Goal: Task Accomplishment & Management: Use online tool/utility

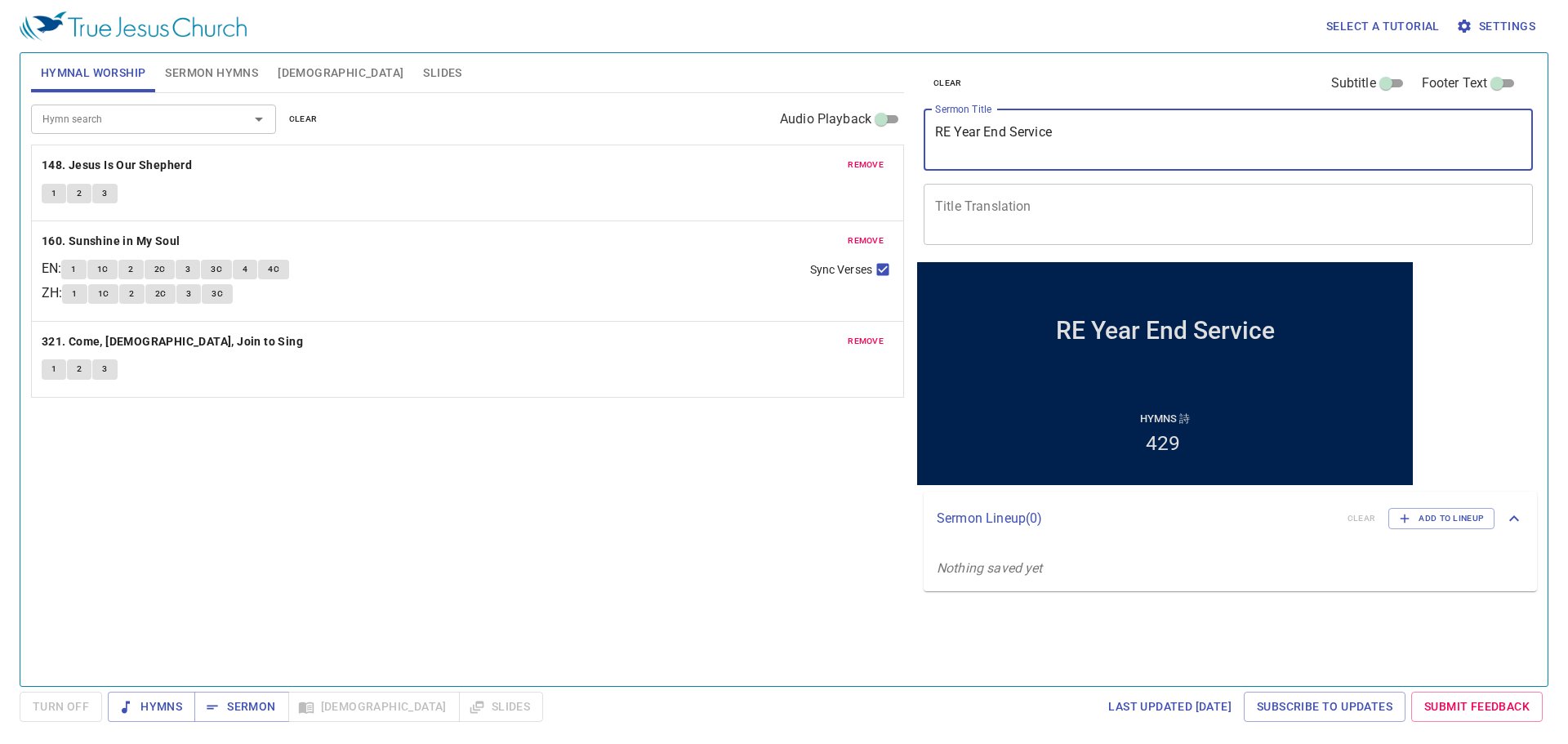
drag, startPoint x: 1082, startPoint y: 129, endPoint x: 819, endPoint y: 125, distance: 263.0
click at [808, 125] on div "Hymnal Worship Sermon Hymns Bible Slides Hymn search Hymn search clear Audio Pl…" at bounding box center [784, 363] width 1519 height 633
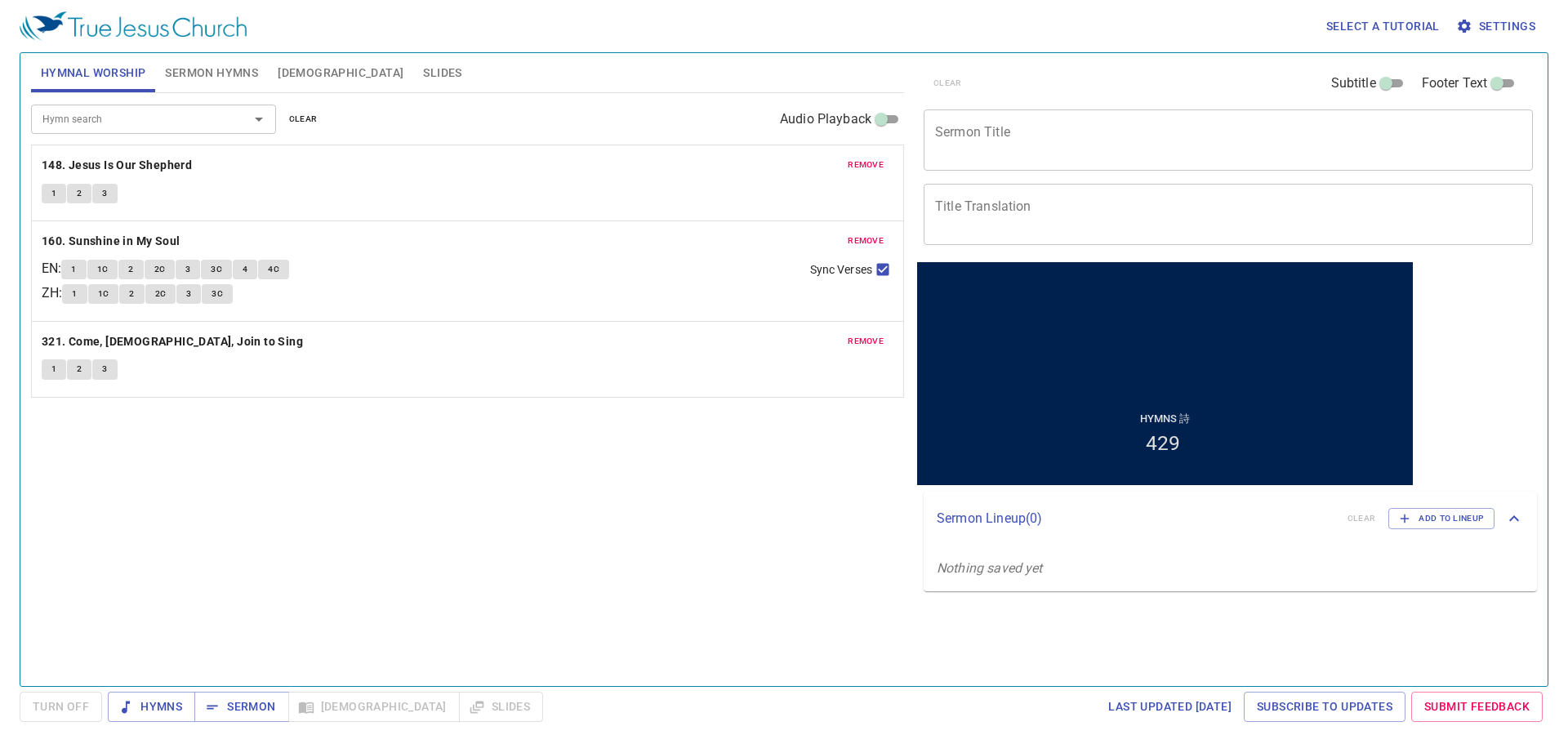
click at [808, 70] on div "clear Subtitle Footer Text" at bounding box center [1222, 82] width 610 height 39
click at [808, 73] on div "clear Subtitle Footer Text" at bounding box center [1222, 82] width 610 height 39
click at [808, 88] on input "Subtitle" at bounding box center [1385, 86] width 58 height 19
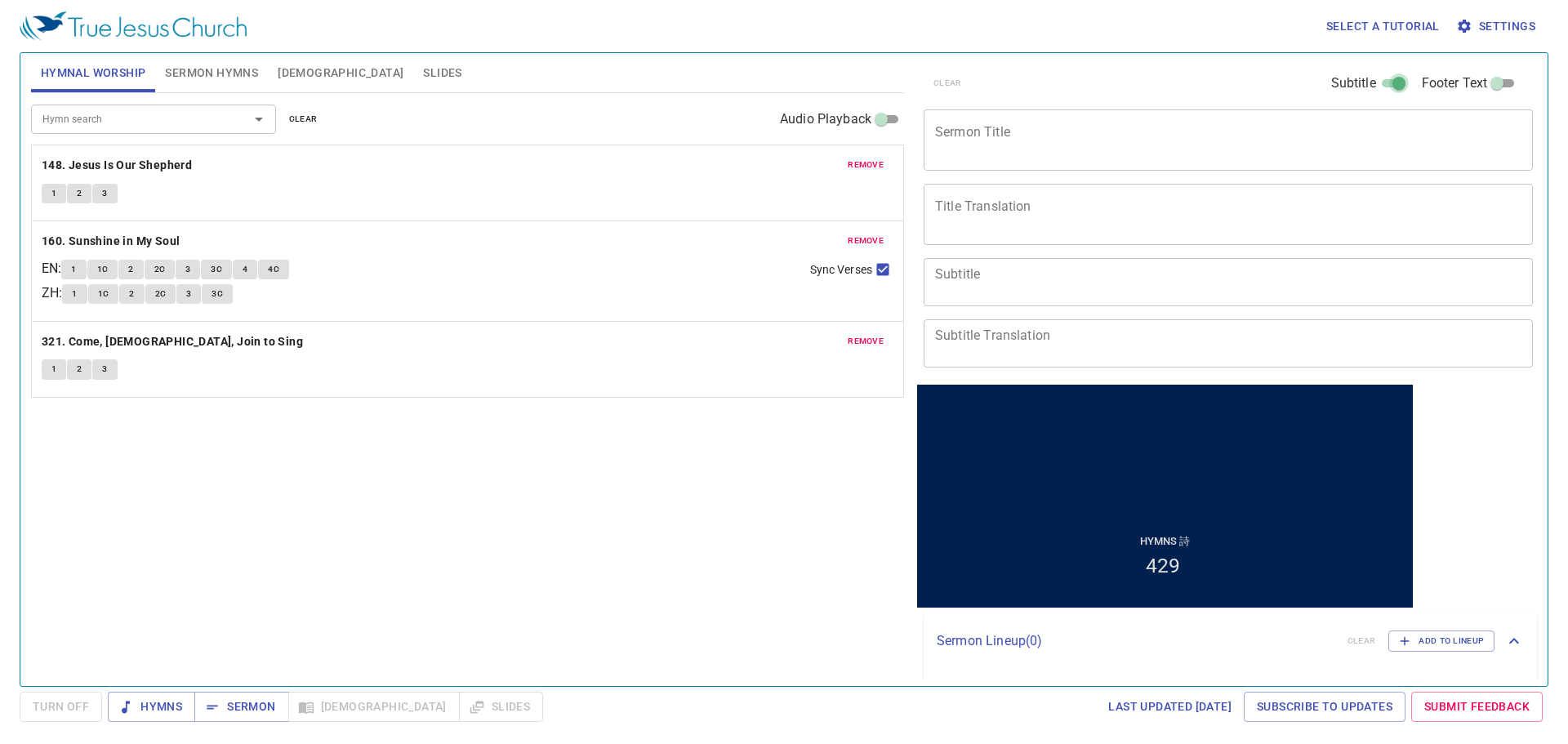
click at [808, 86] on input "Subtitle" at bounding box center [1398, 86] width 58 height 19
checkbox input "false"
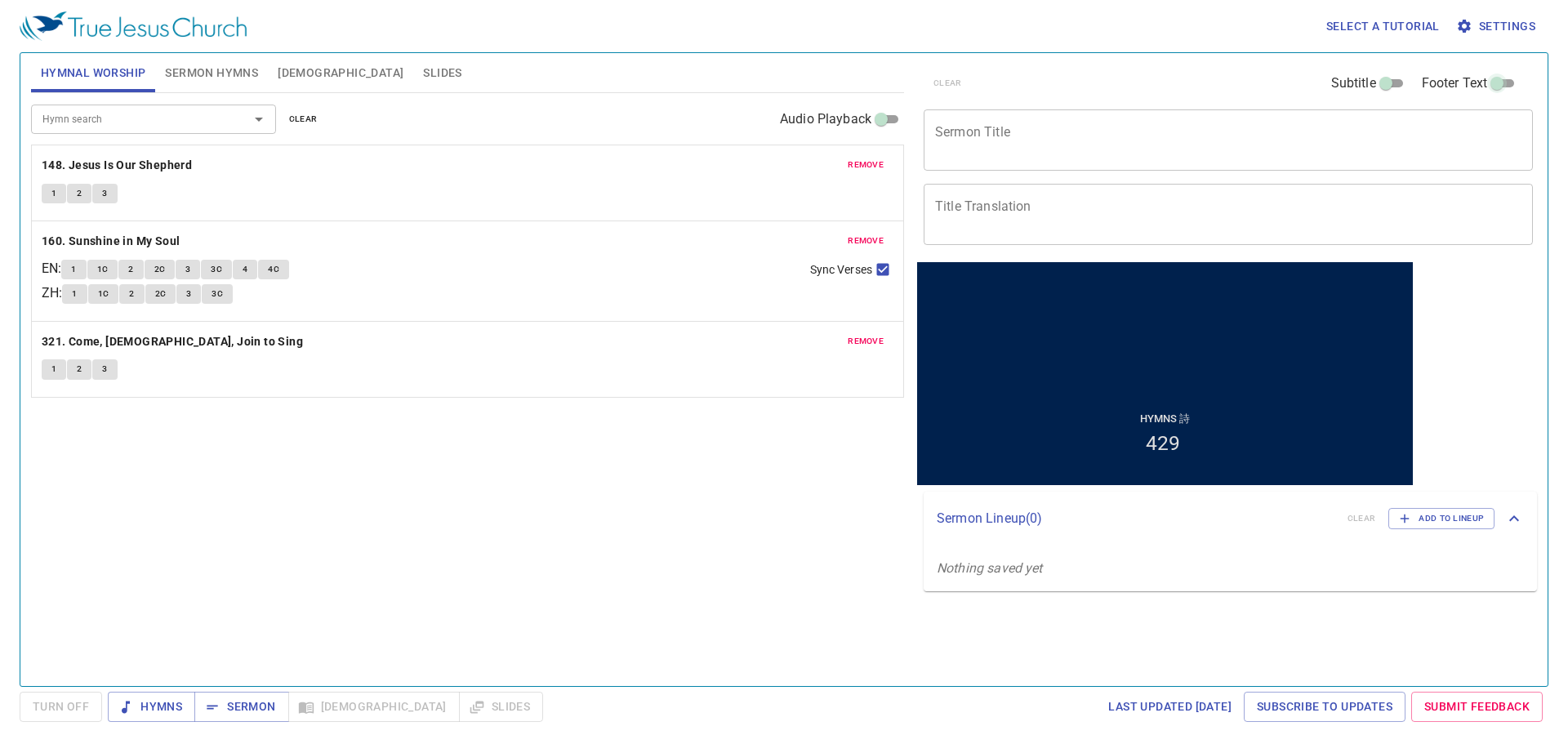
click at [808, 82] on input "Footer Text" at bounding box center [1496, 86] width 58 height 19
checkbox input "true"
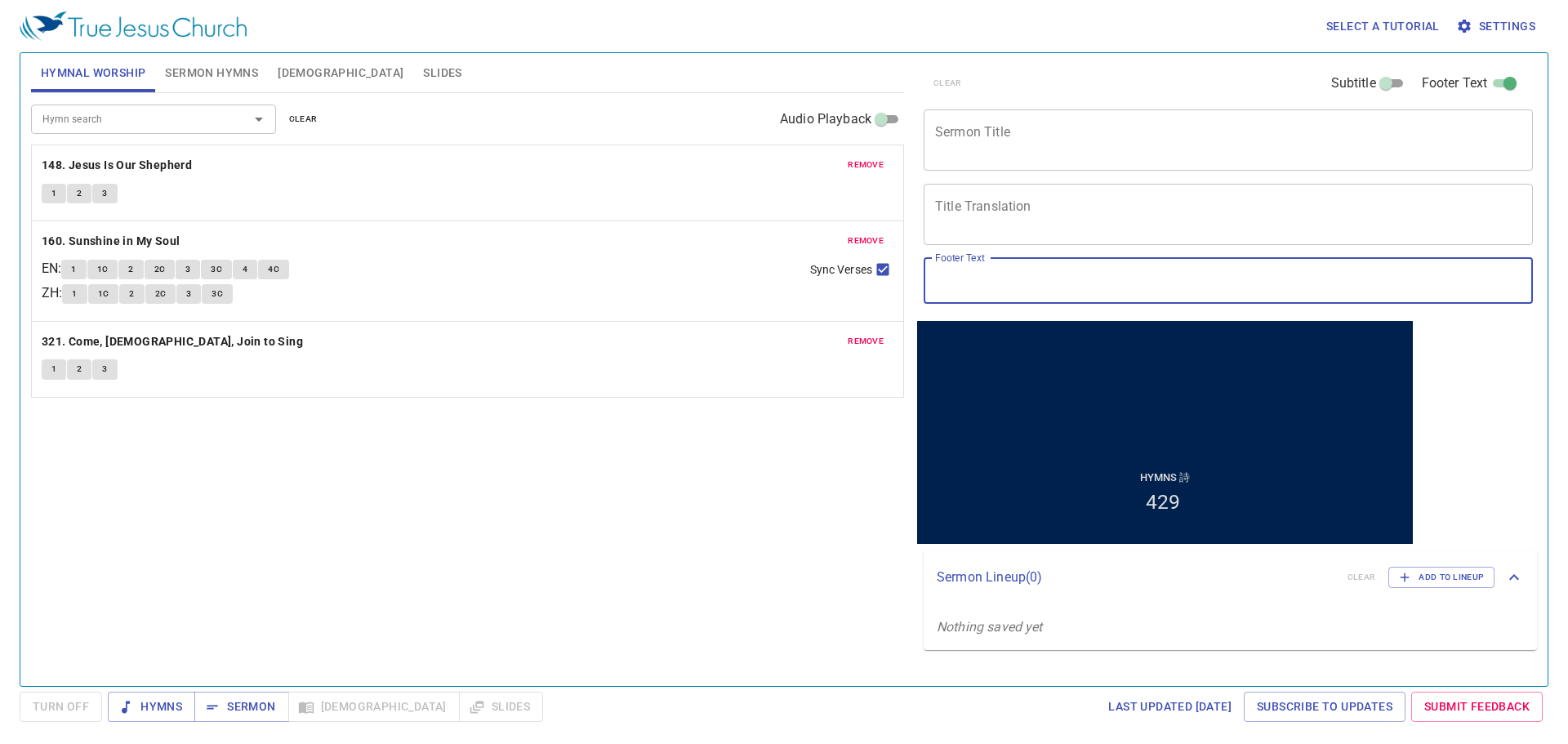
click at [808, 293] on input "Footer Text" at bounding box center [1229, 281] width 610 height 46
type input "Br. [PERSON_NAME]"
click at [808, 151] on textarea "Sermon Title" at bounding box center [1229, 140] width 587 height 31
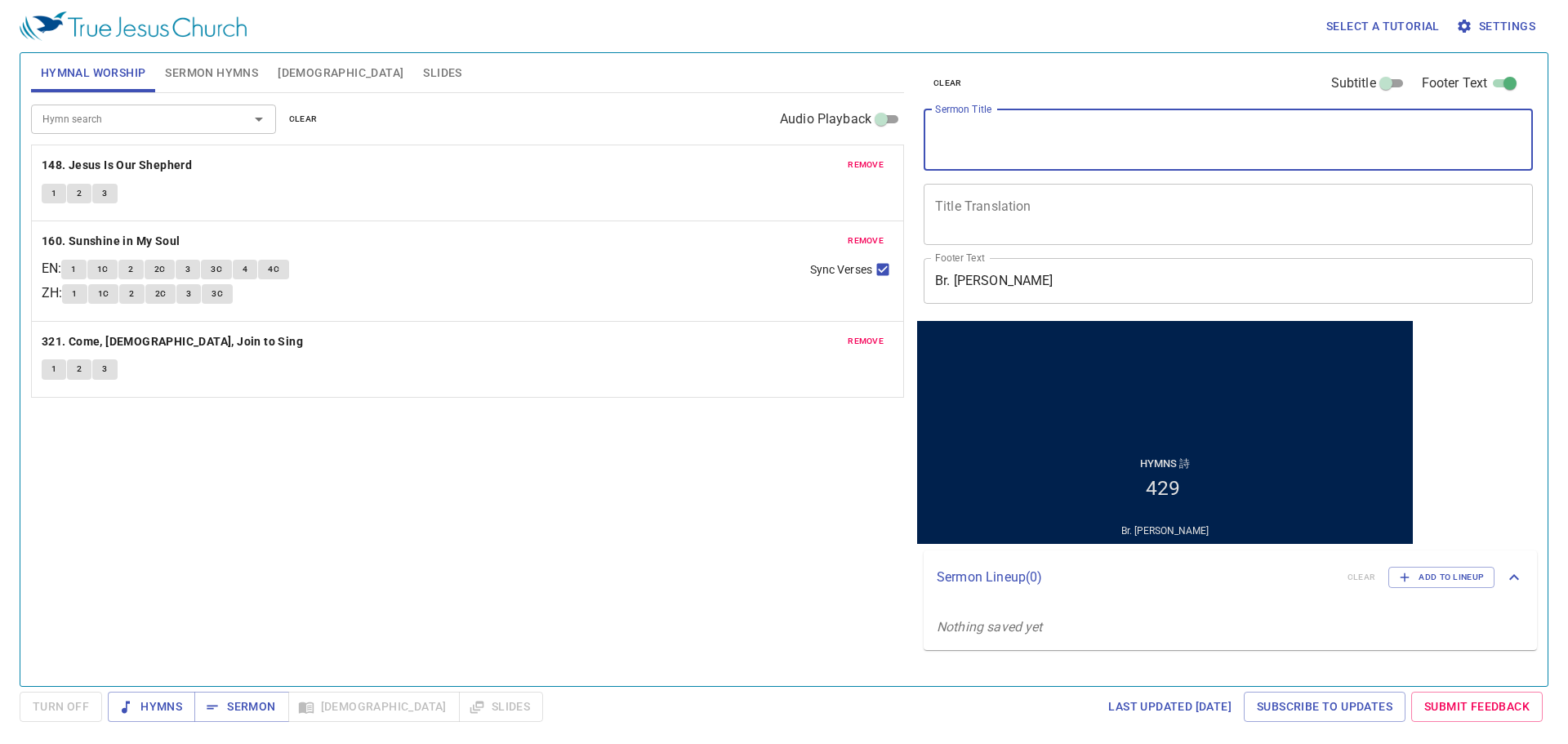
paste textarea "Walk Not in Darkness, But Have the Light of Life"
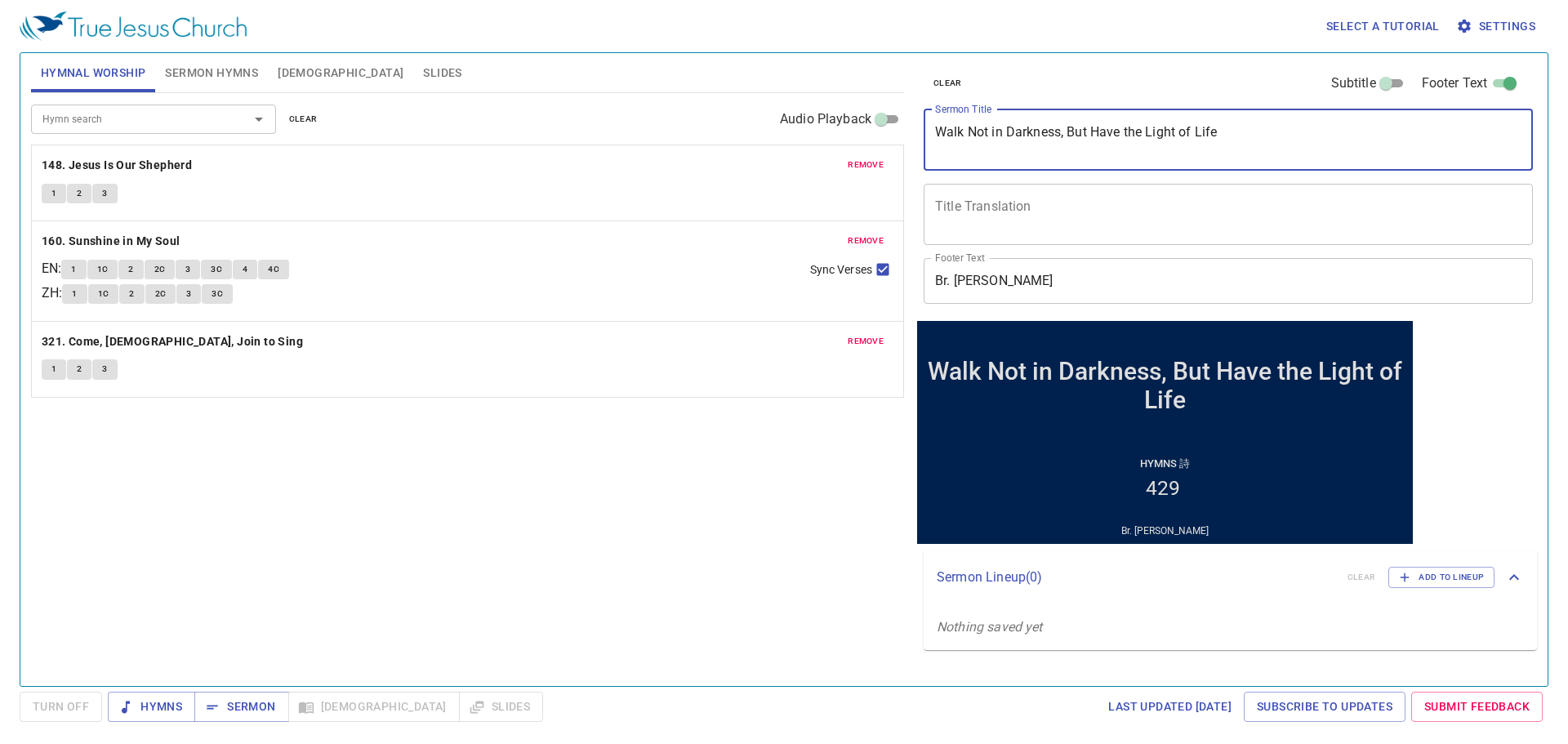
type textarea "Walk Not in Darkness, But Have the Light of Life"
click at [808, 213] on textarea "Title Translation" at bounding box center [1229, 214] width 587 height 31
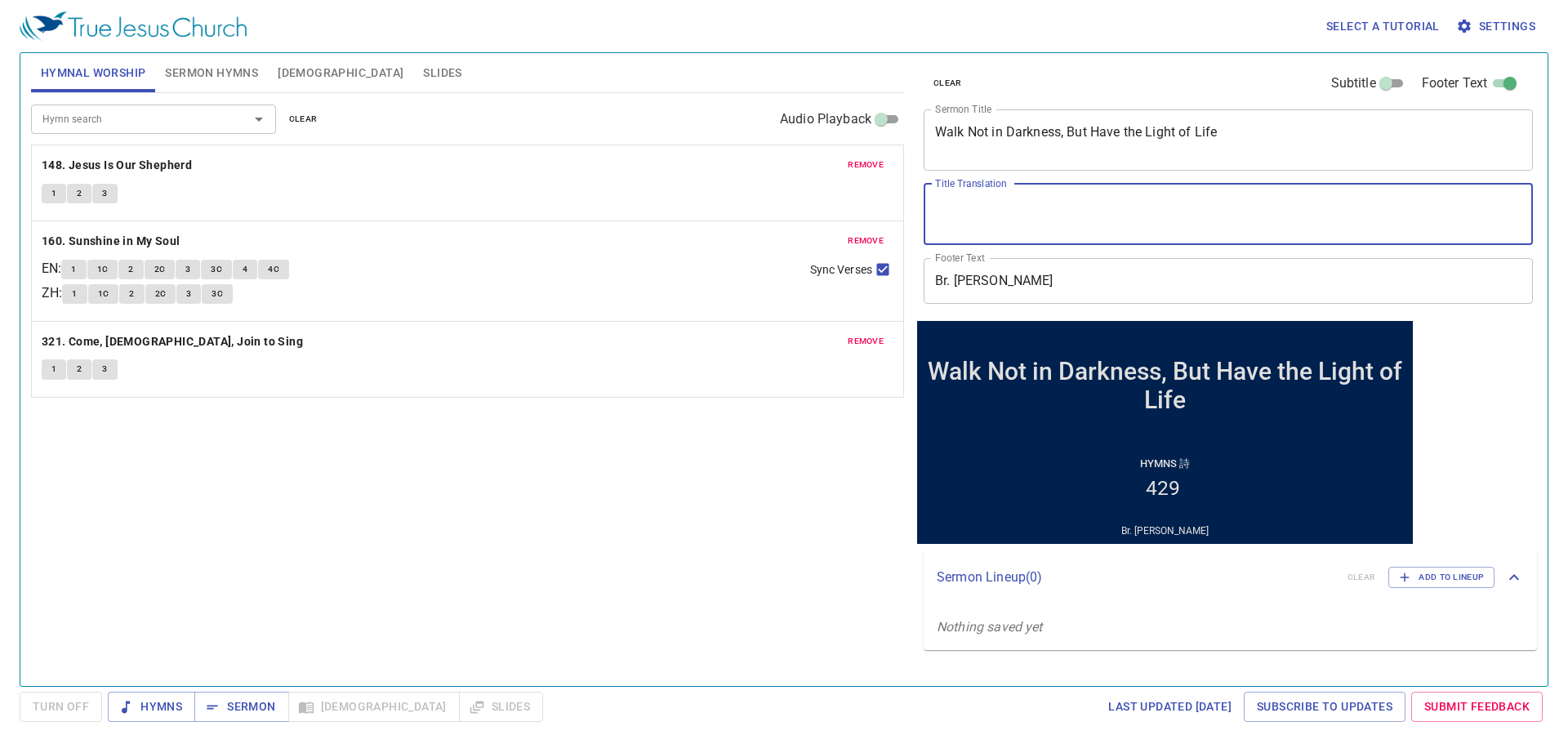
paste textarea "不在黑暗裡走， 但必得生命之光"
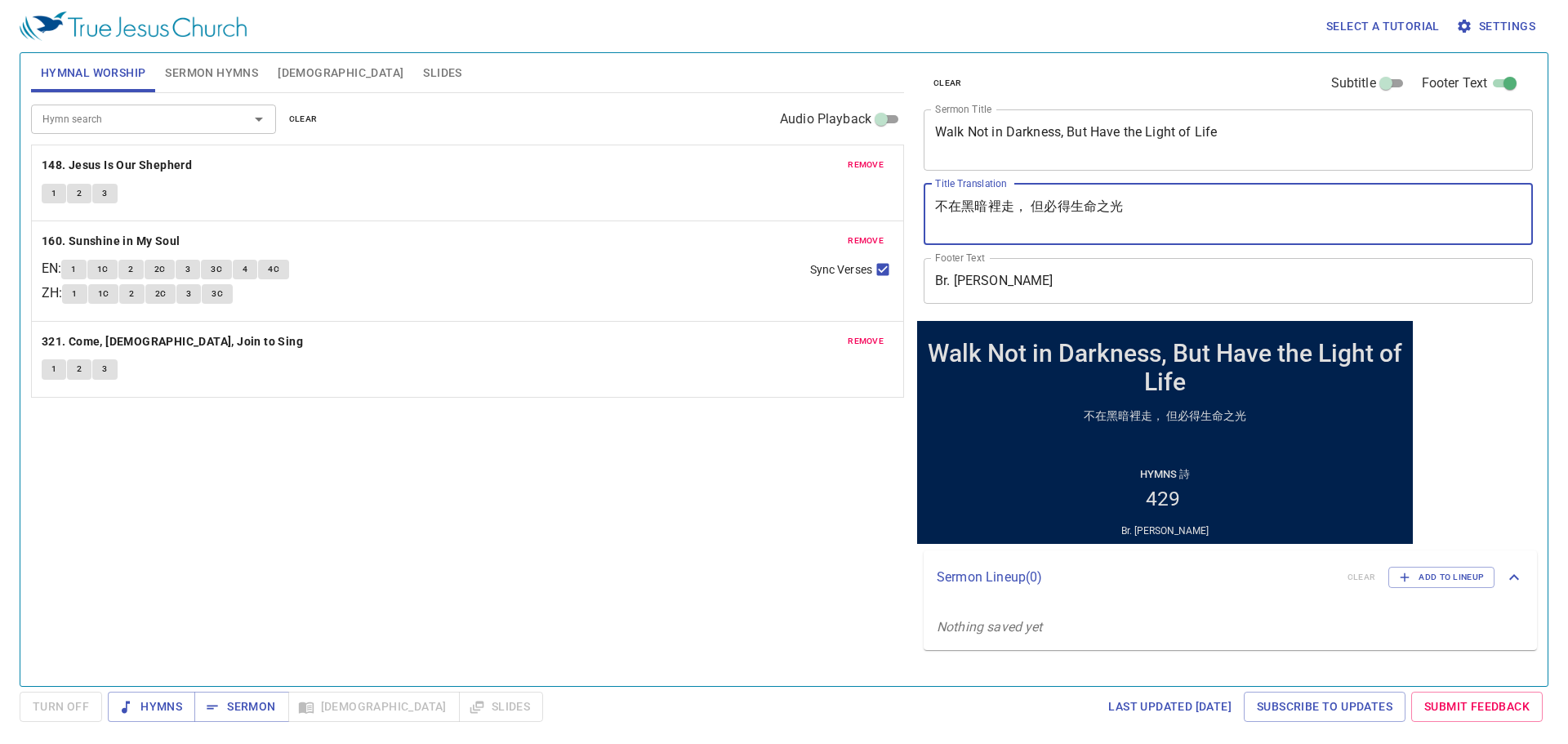
type textarea "不在黑暗裡走， 但必得生命之光"
click at [808, 161] on span "remove" at bounding box center [865, 164] width 35 height 14
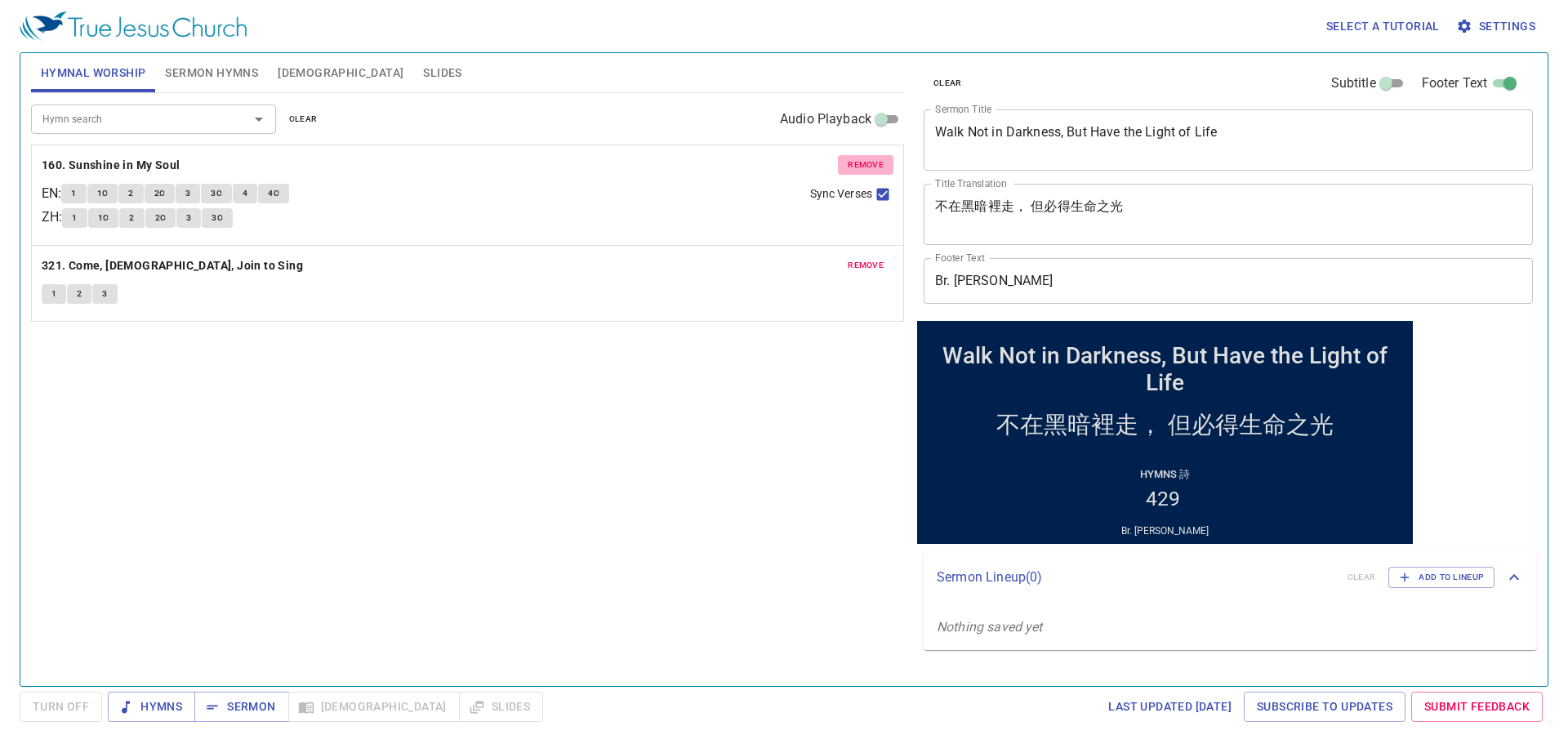
click at [808, 161] on span "remove" at bounding box center [865, 164] width 35 height 14
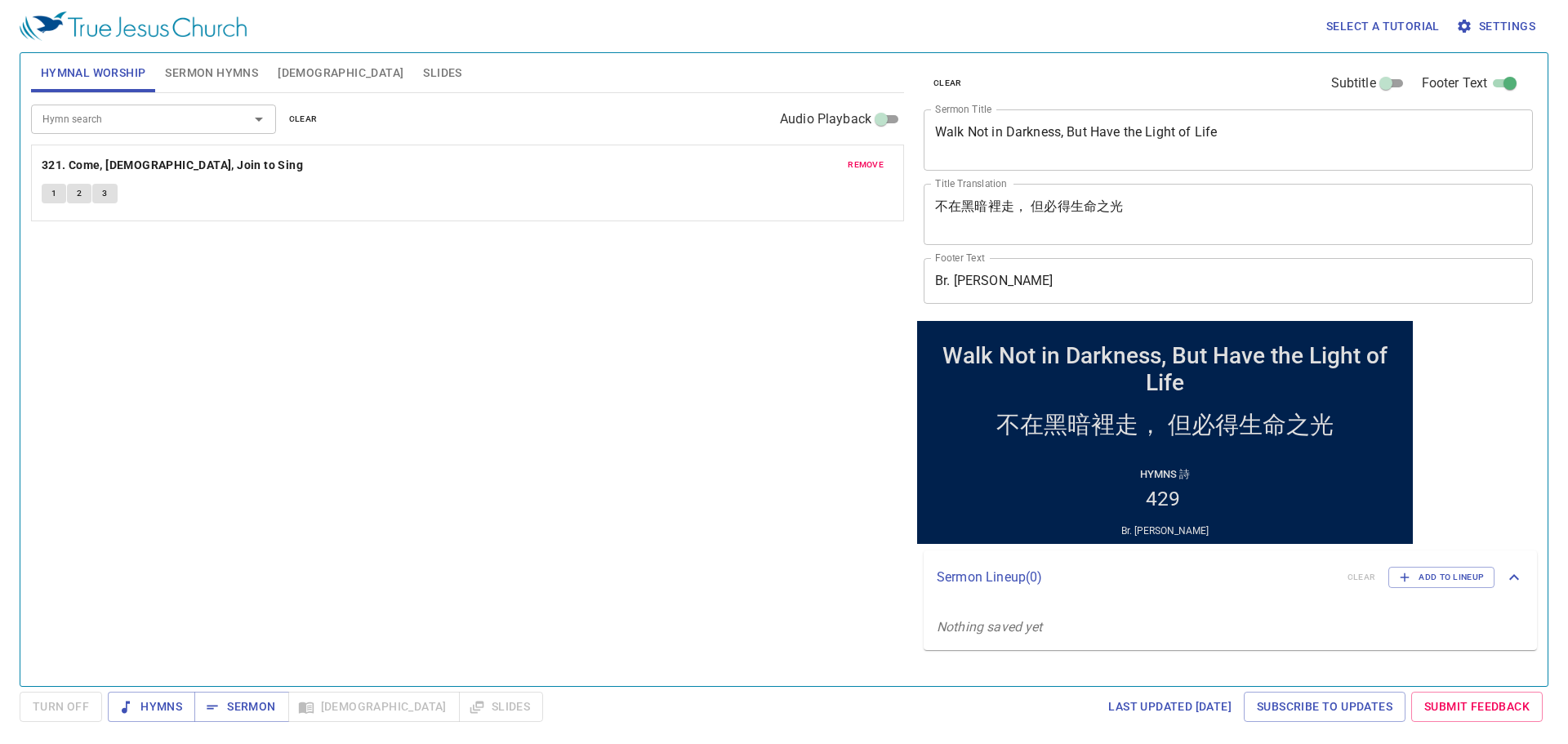
click at [808, 161] on span "remove" at bounding box center [865, 164] width 35 height 14
click at [208, 115] on input "Hymn search" at bounding box center [128, 119] width 187 height 19
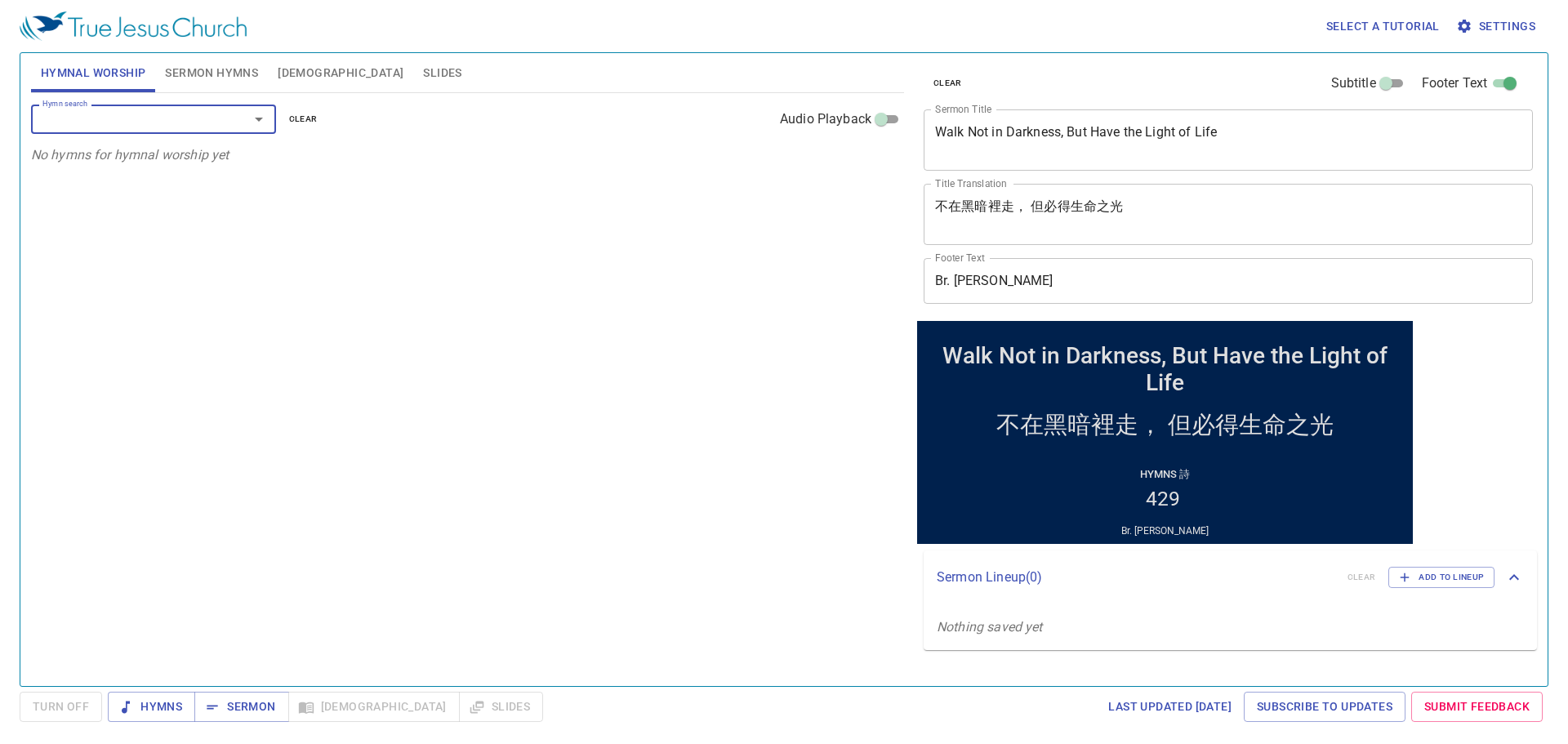
click at [218, 59] on button "Sermon Hymns" at bounding box center [212, 72] width 113 height 39
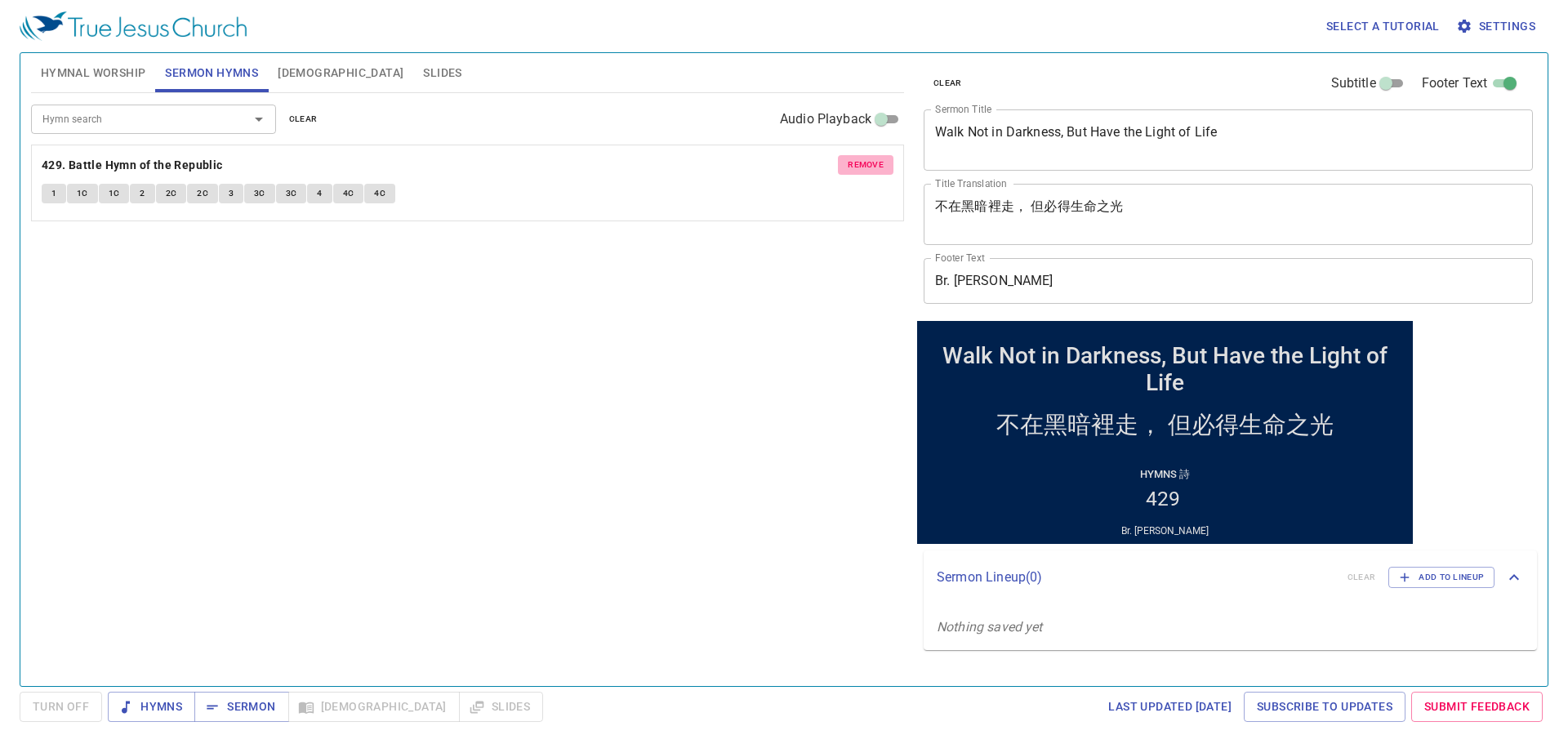
click at [808, 163] on span "remove" at bounding box center [865, 164] width 35 height 14
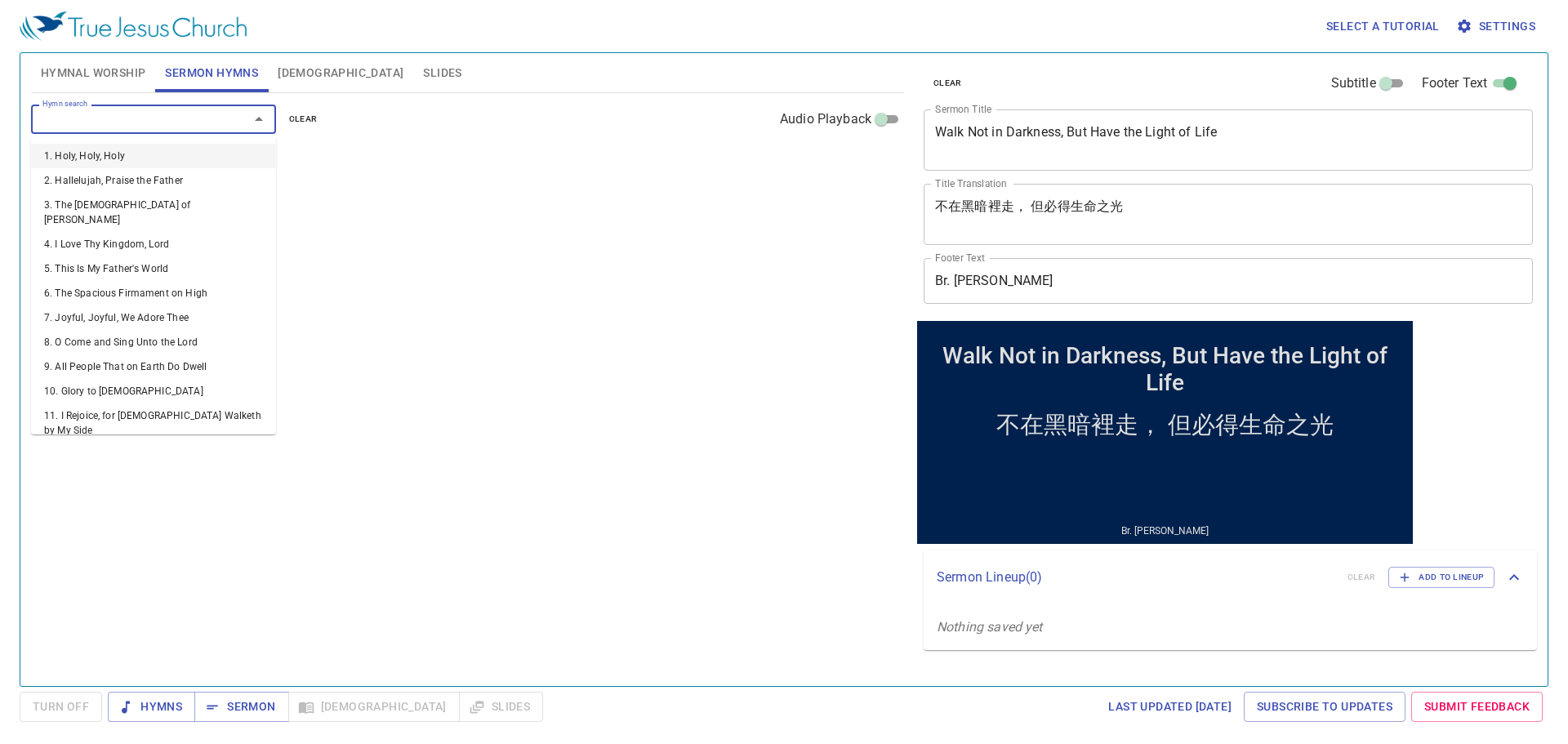
click at [182, 120] on input "Hymn search" at bounding box center [128, 119] width 187 height 19
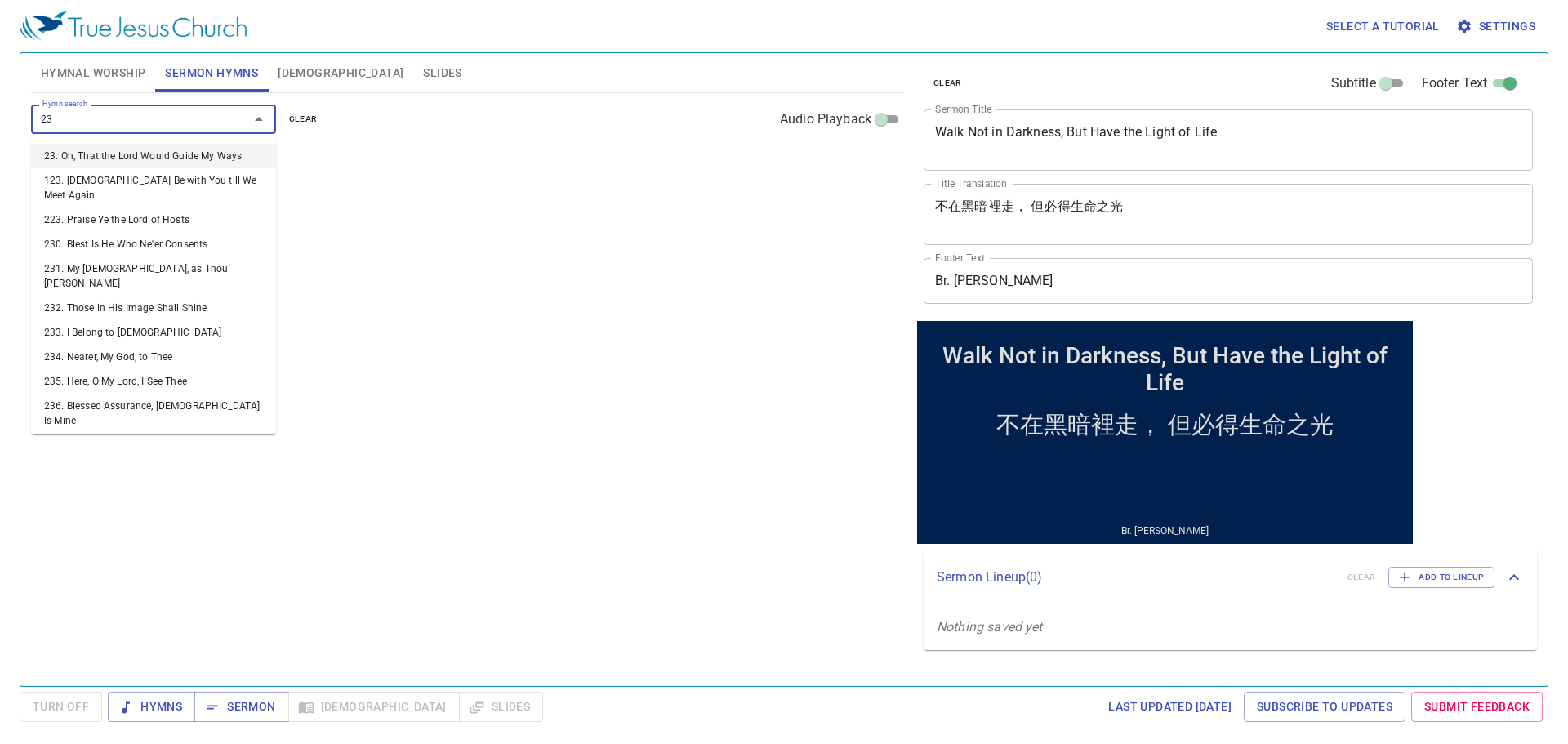
type input "239"
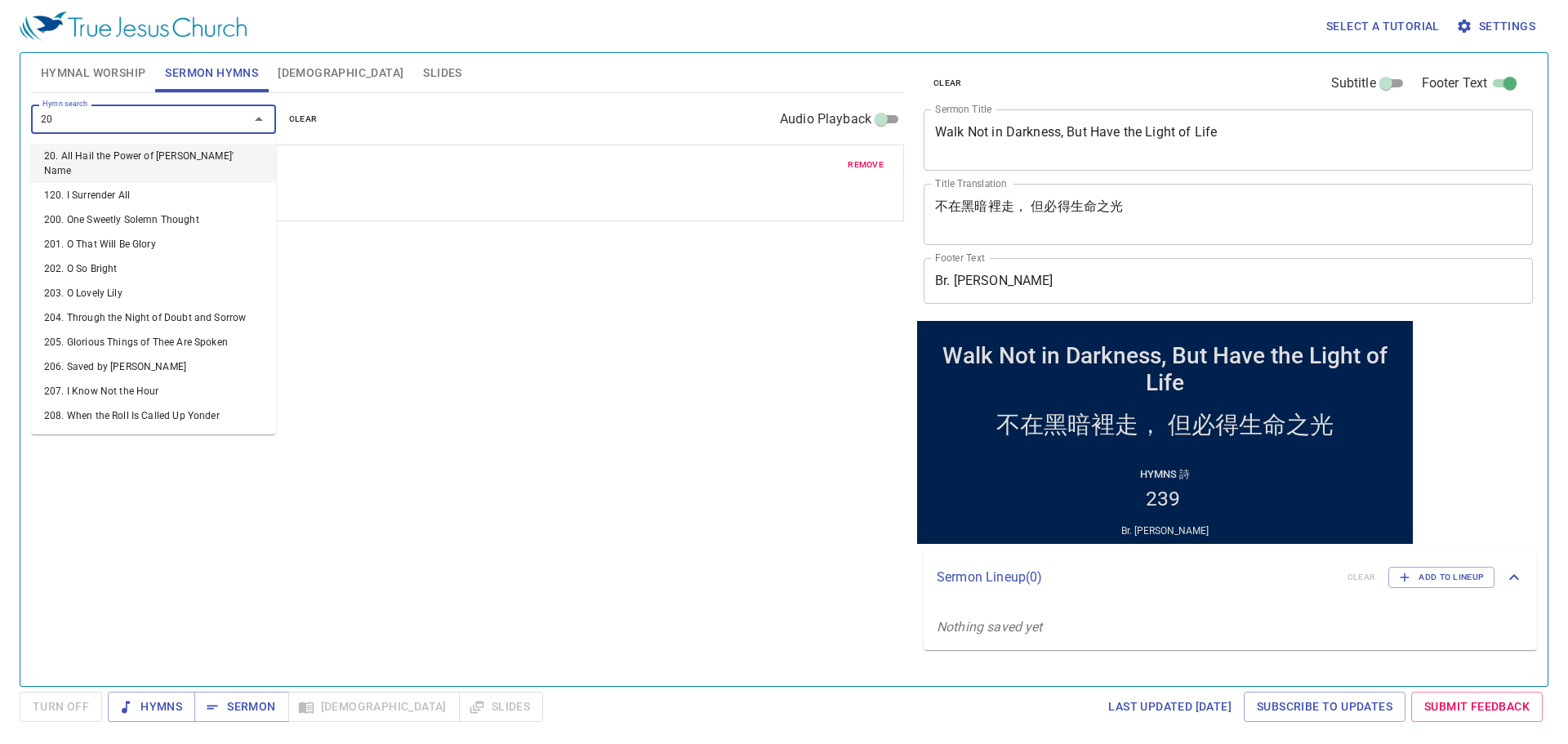
type input "202"
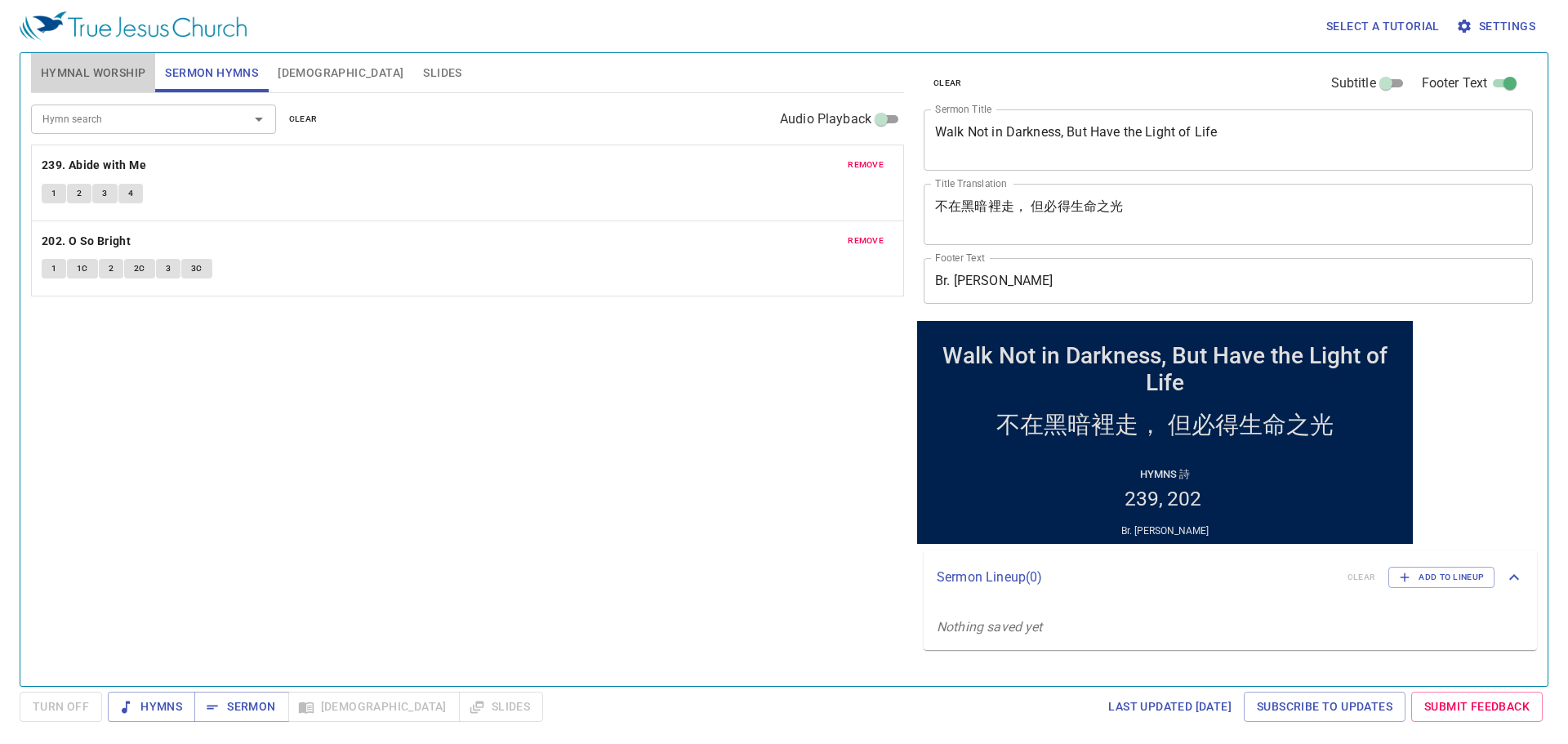
click at [137, 76] on span "Hymnal Worship" at bounding box center [94, 73] width 105 height 20
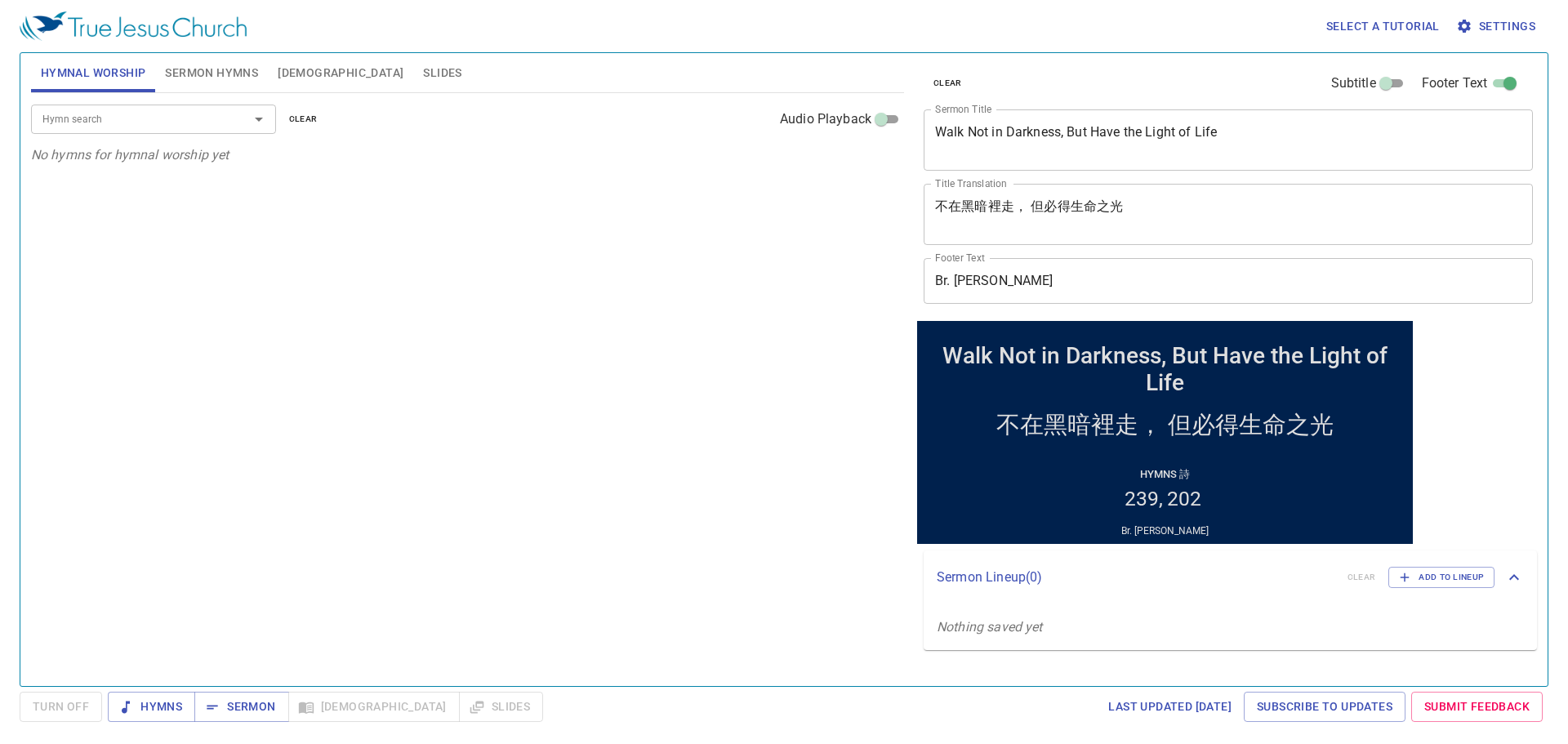
click at [159, 121] on input "Hymn search" at bounding box center [128, 119] width 187 height 19
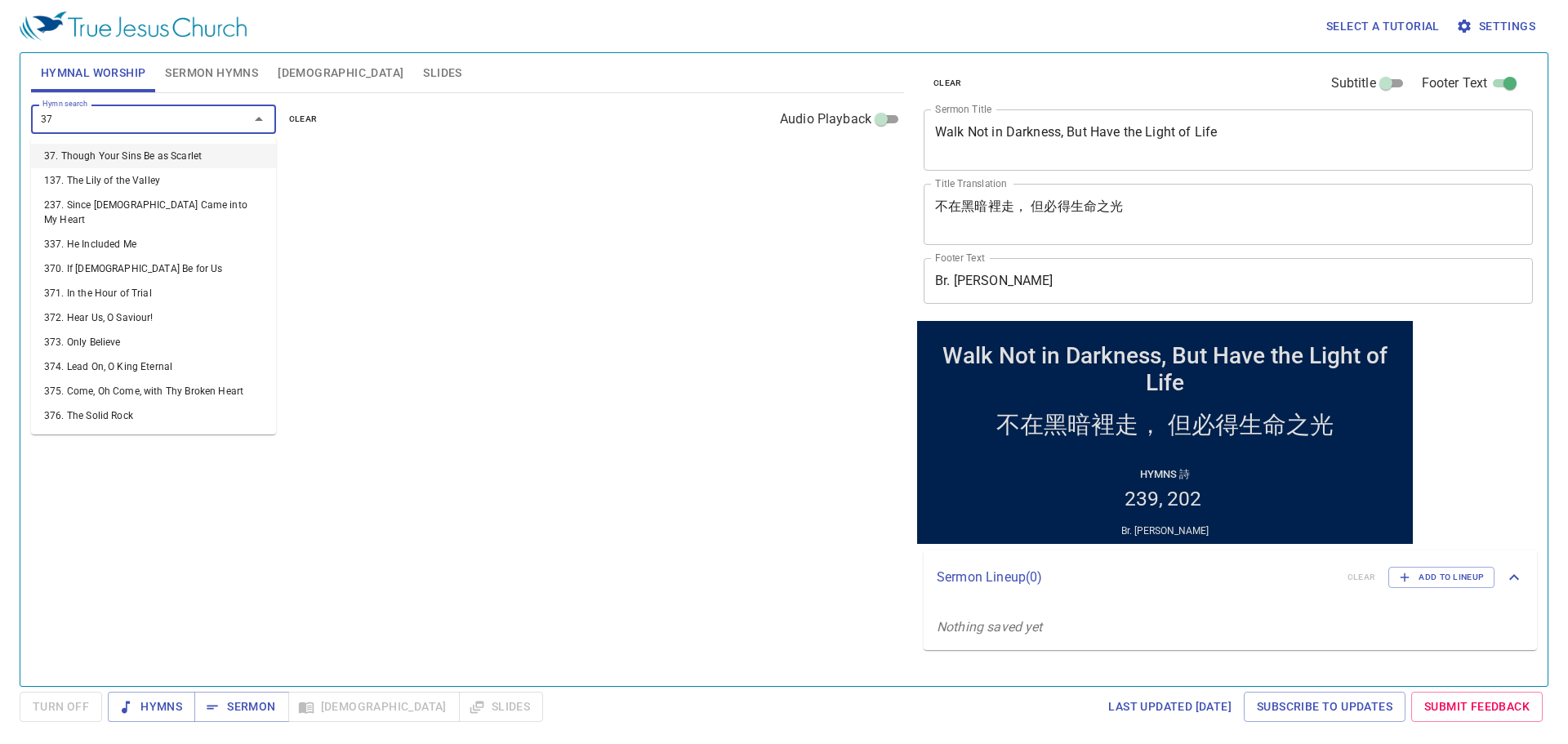
type input "378"
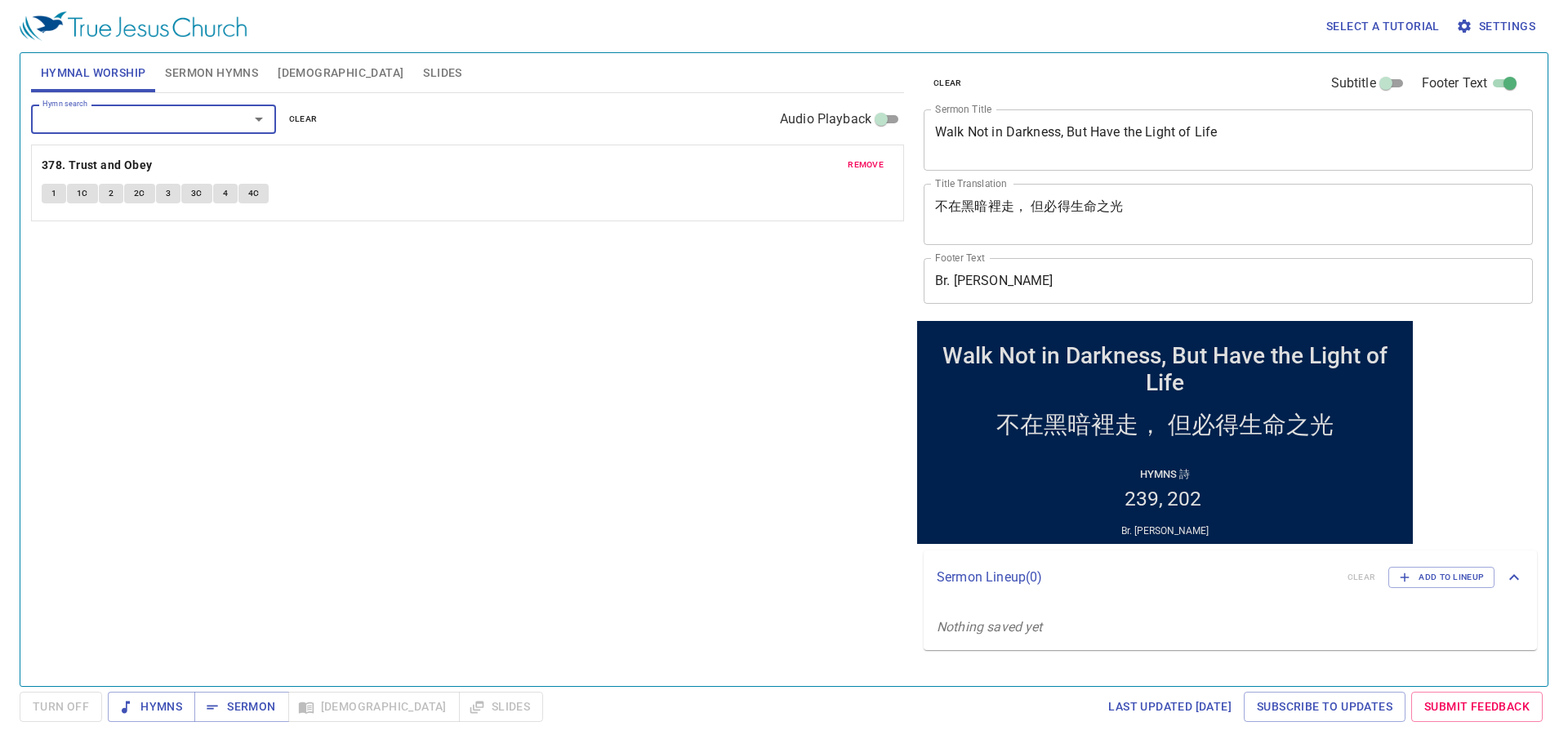
type input "0"
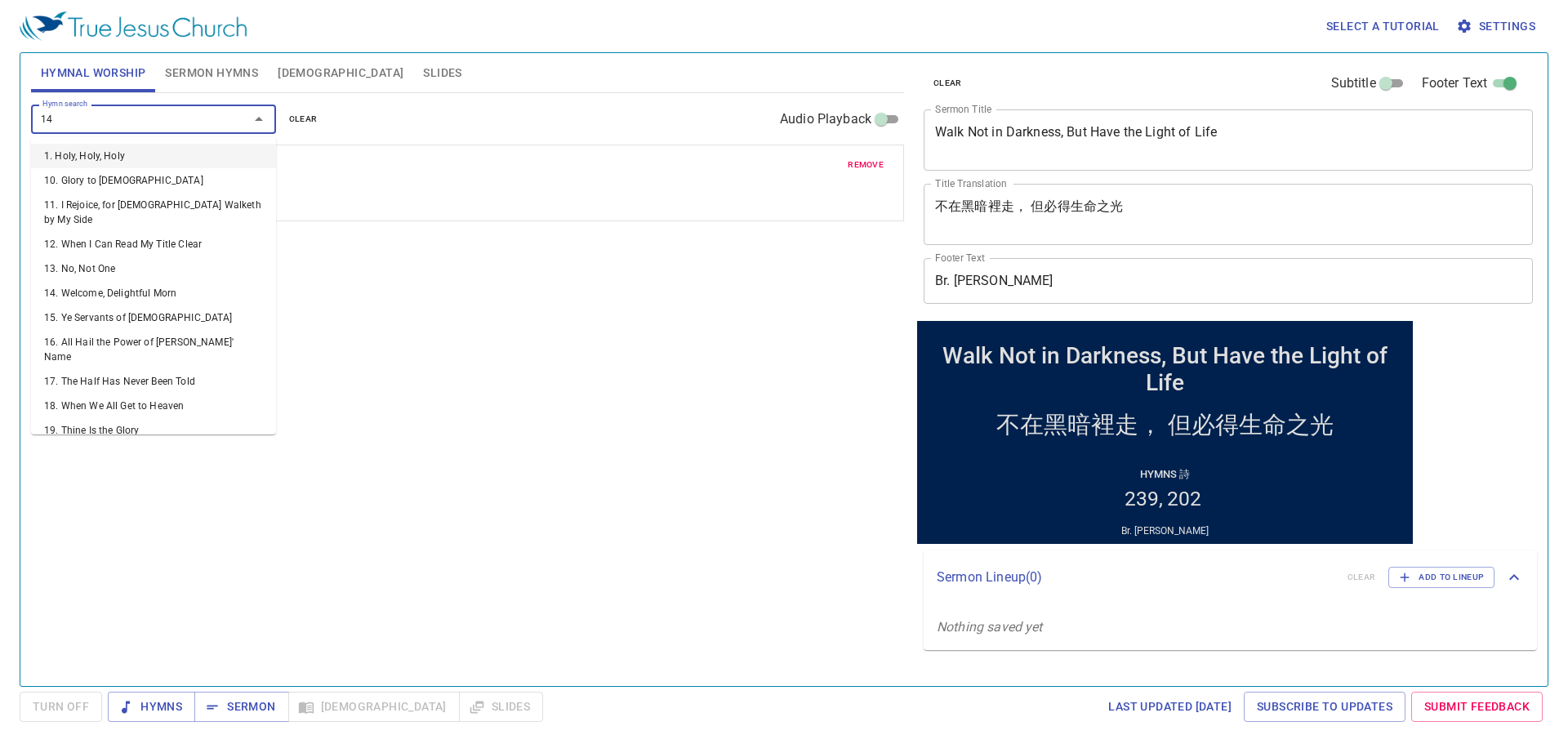
type input "145"
type input "144"
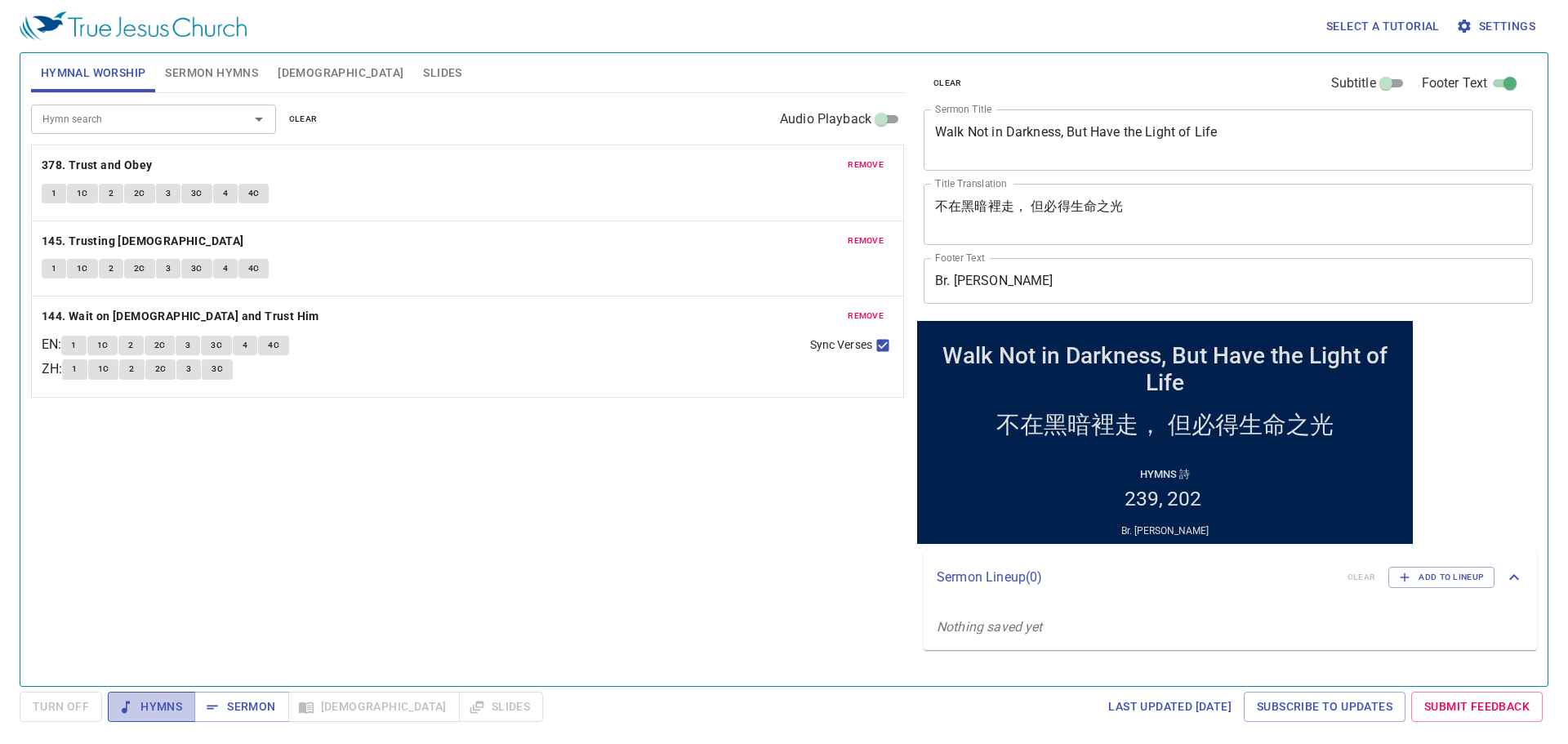
click at [161, 522] on button "Hymns" at bounding box center [150, 708] width 87 height 31
click at [311, 522] on div "Hymn search Hymn search clear Audio Playback remove 378. Trust and Obey 1 1C 2 …" at bounding box center [467, 383] width 873 height 579
click at [135, 160] on b "378. Trust and Obey" at bounding box center [97, 165] width 111 height 20
click at [57, 199] on span "1" at bounding box center [54, 193] width 5 height 14
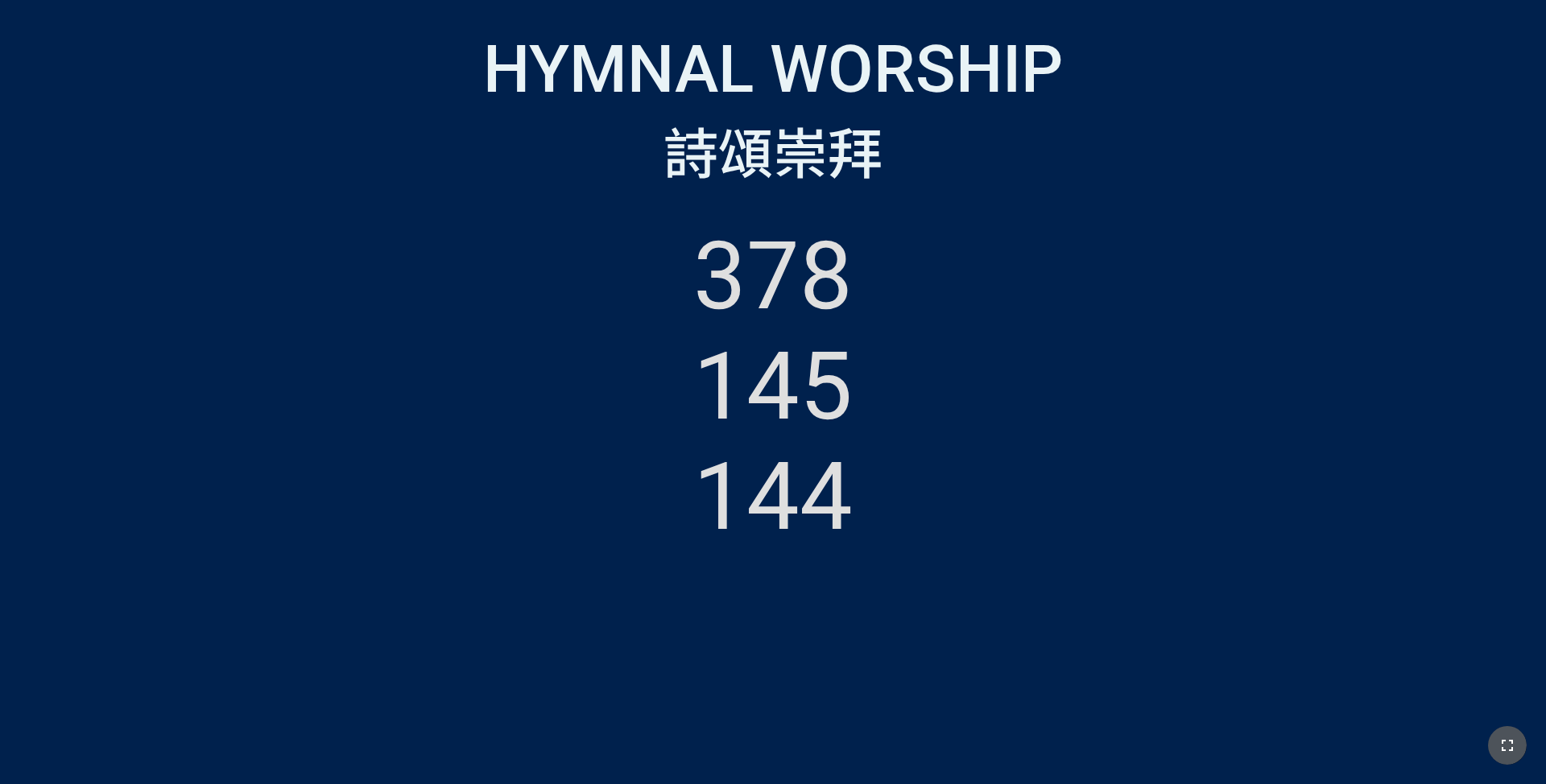
click at [1514, 744] on icon "button" at bounding box center [1507, 745] width 19 height 19
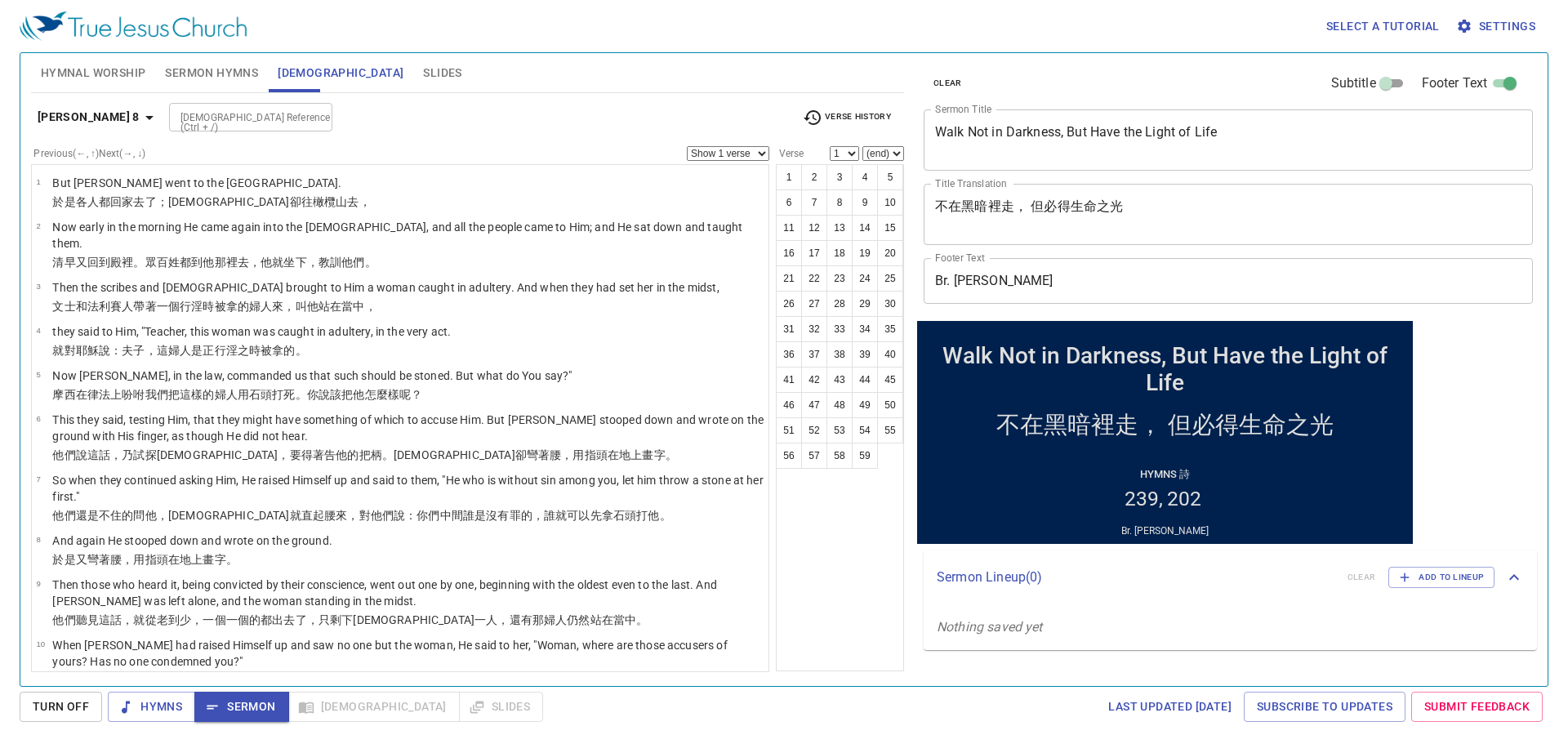
scroll to position [327, 0]
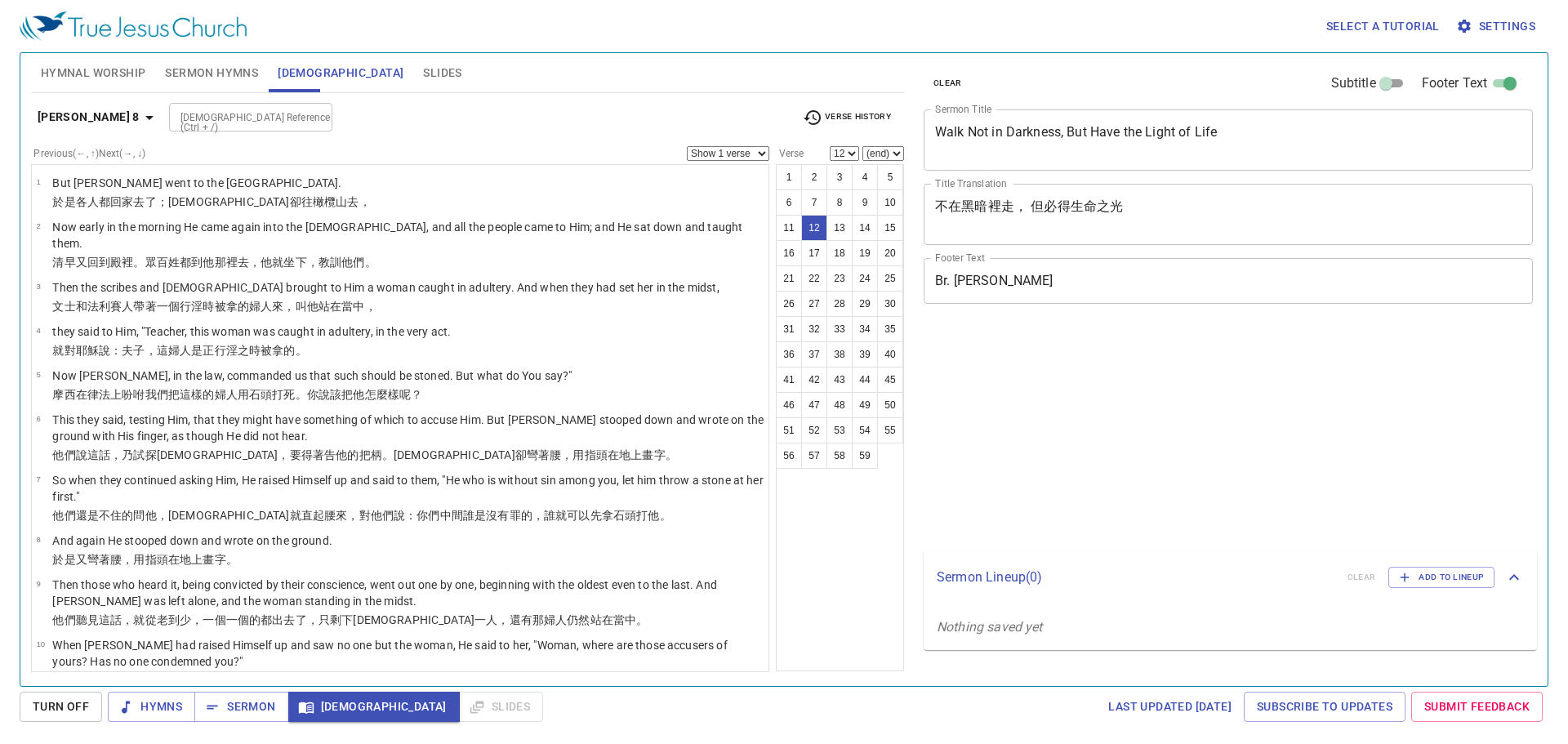
select select "12"
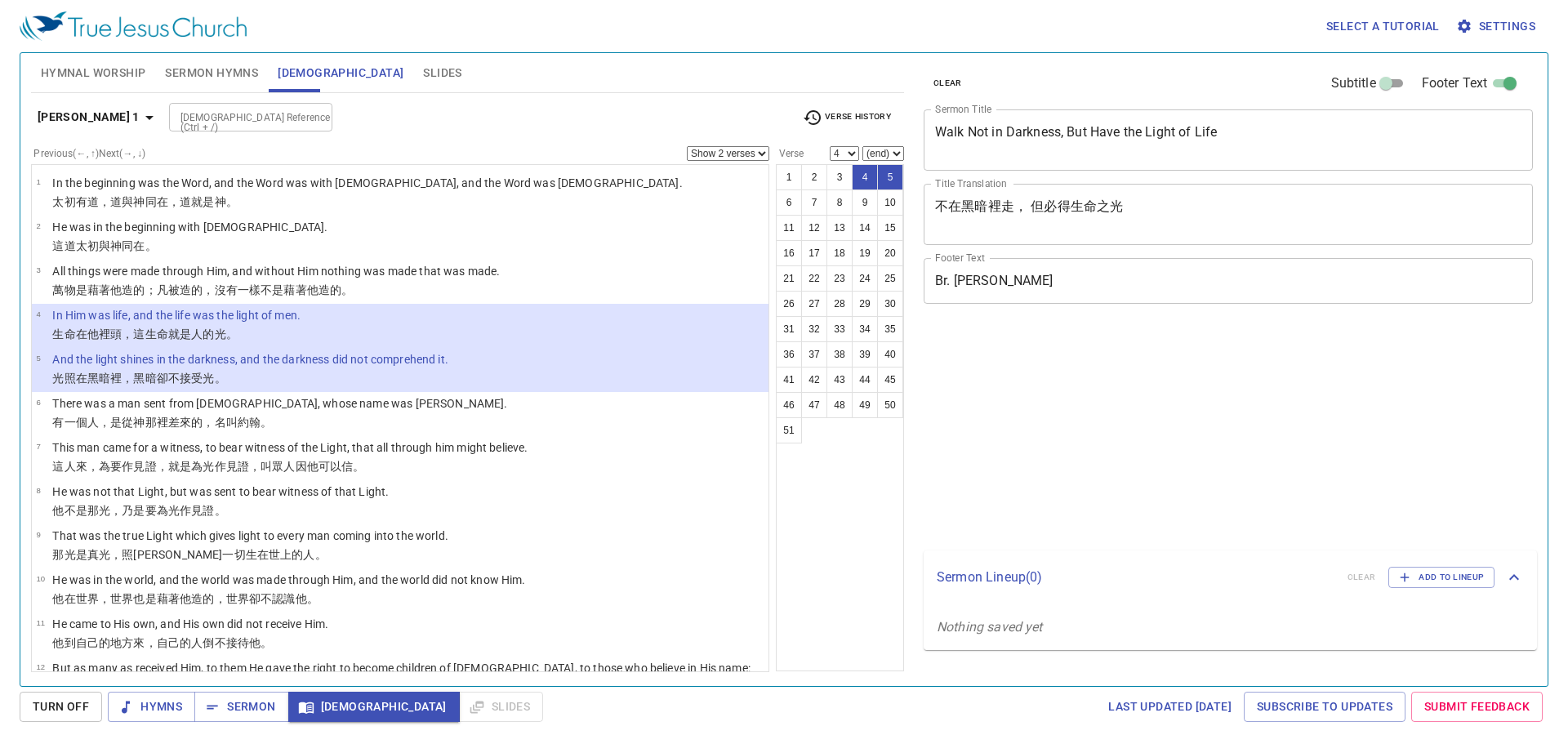
select select "2"
select select "4"
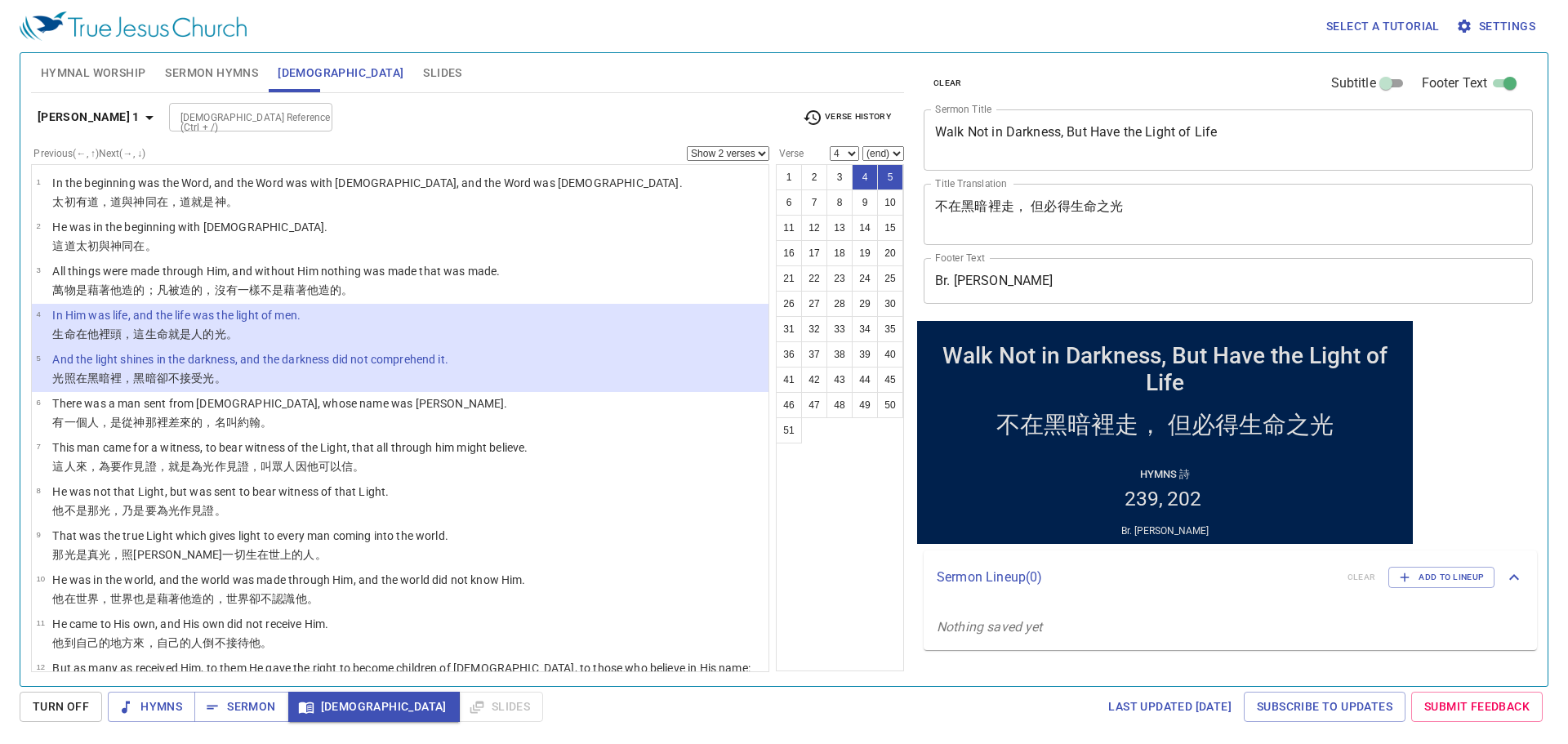
click at [173, 116] on input "Bible Reference (Ctrl + /)" at bounding box center [237, 117] width 127 height 19
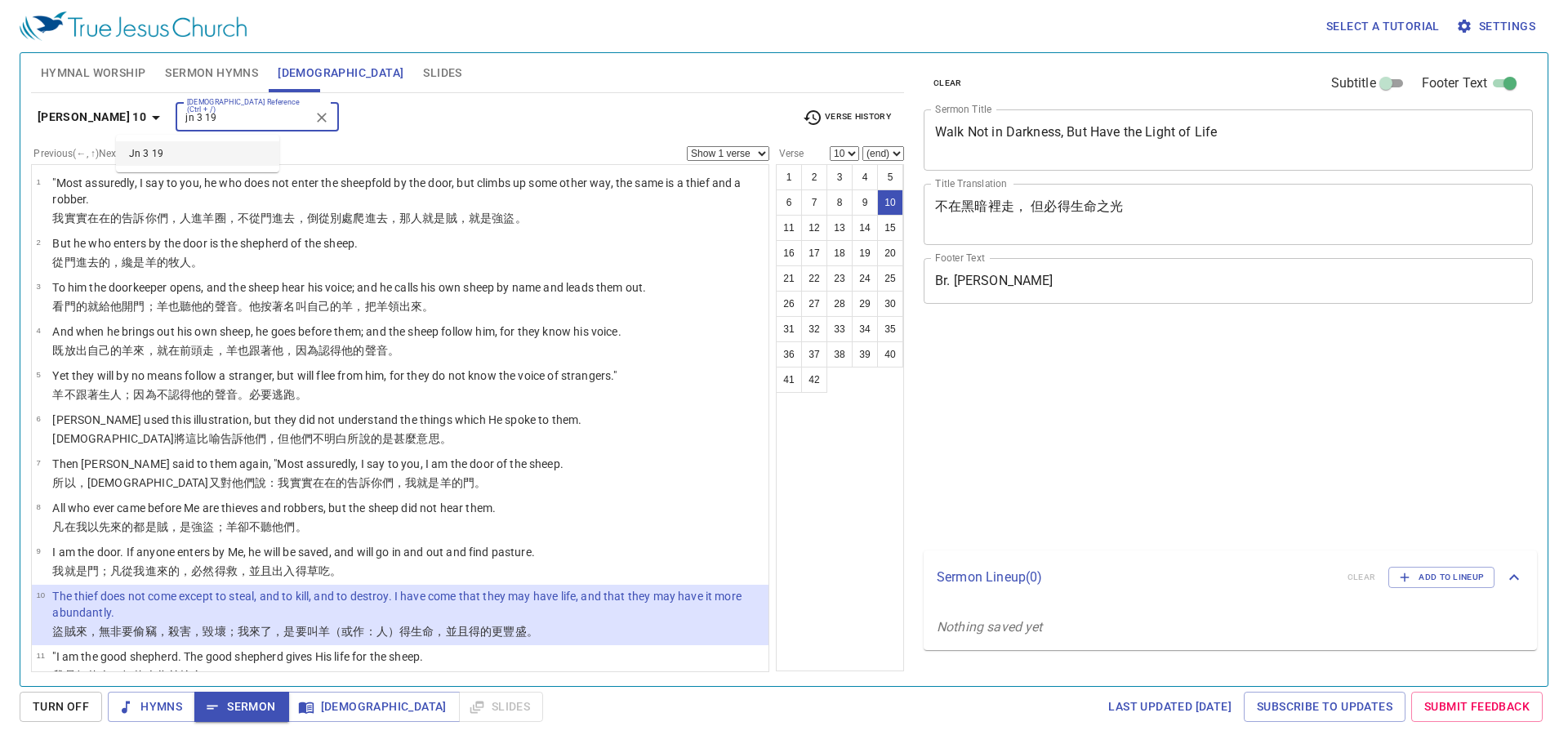
select select "10"
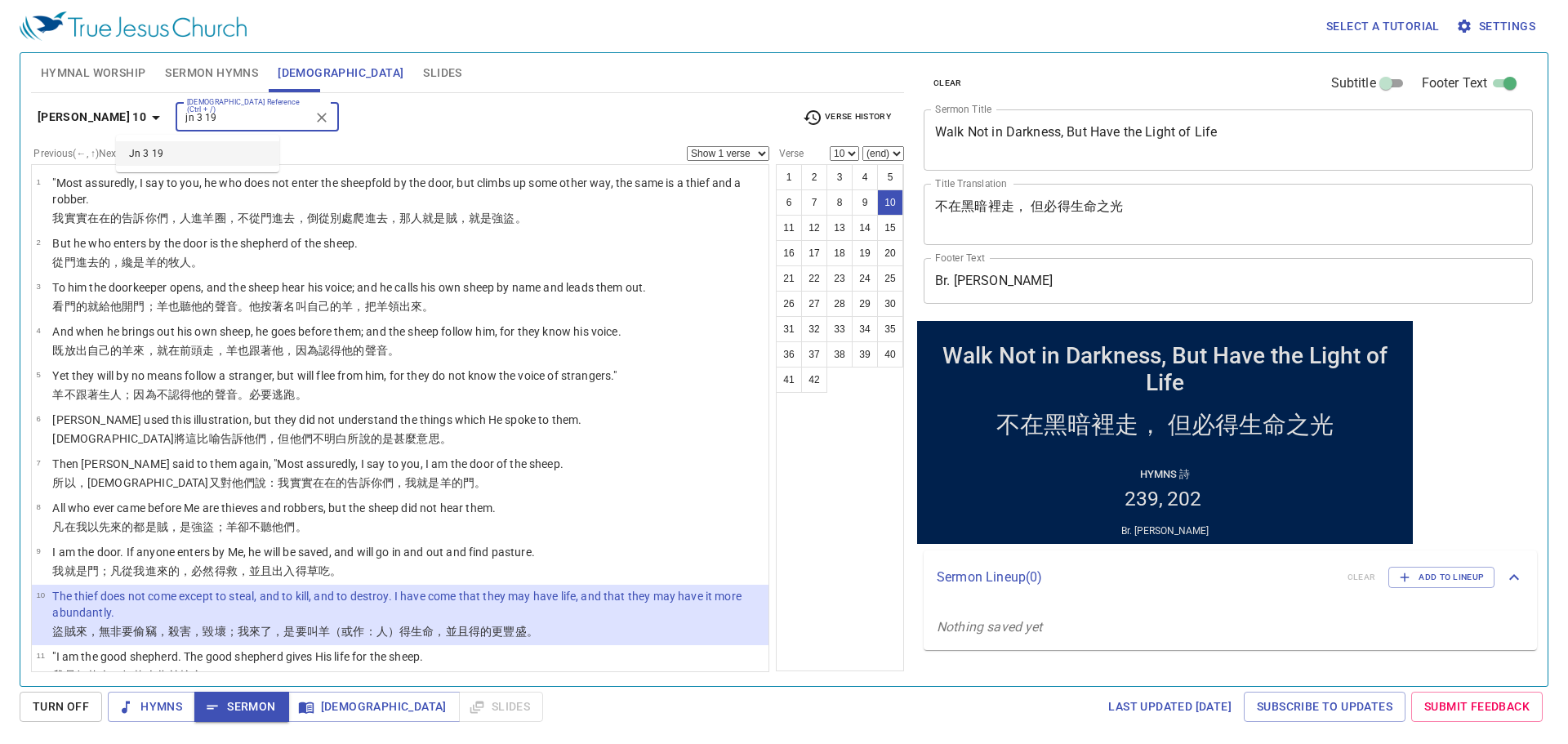
scroll to position [327, 0]
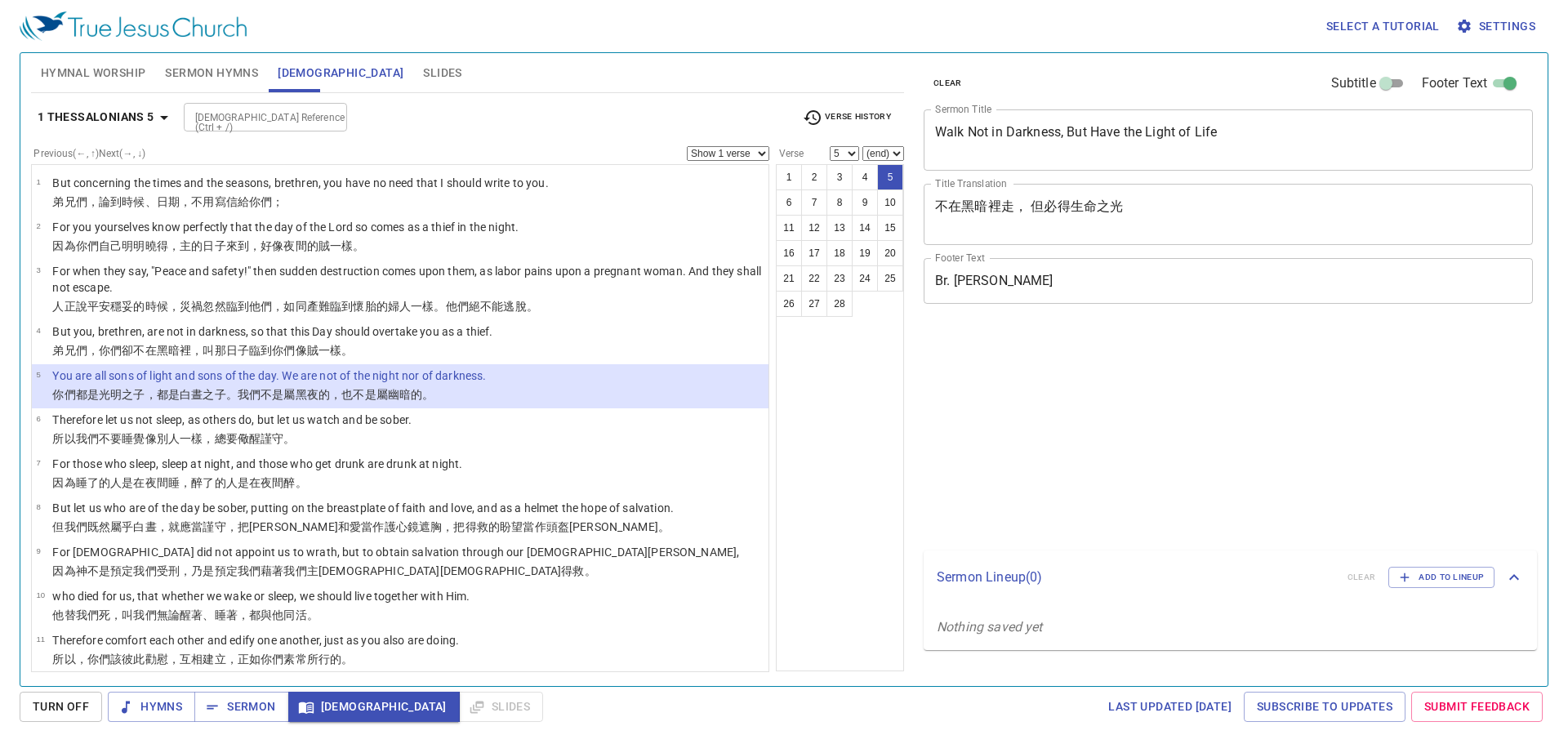
select select "5"
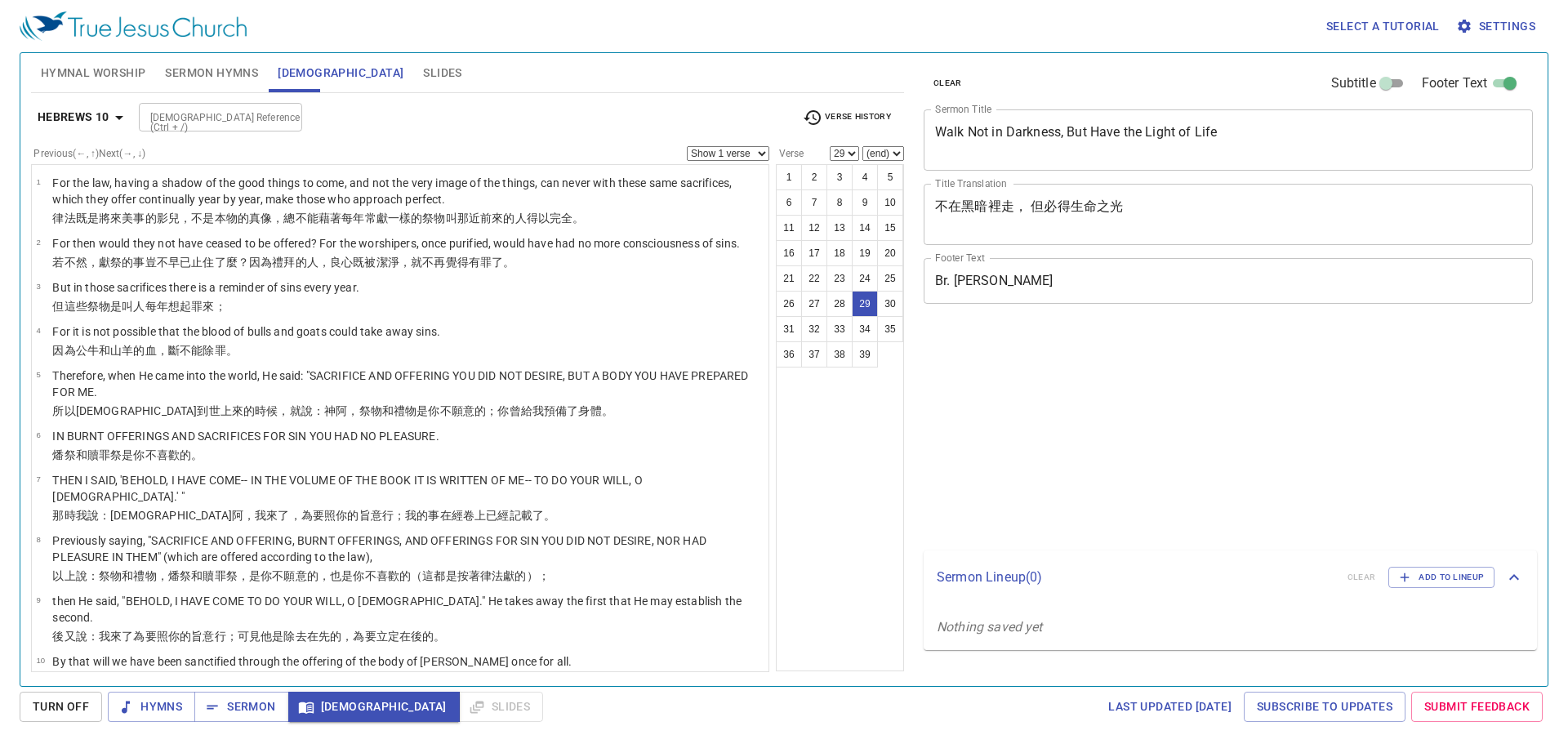
select select "29"
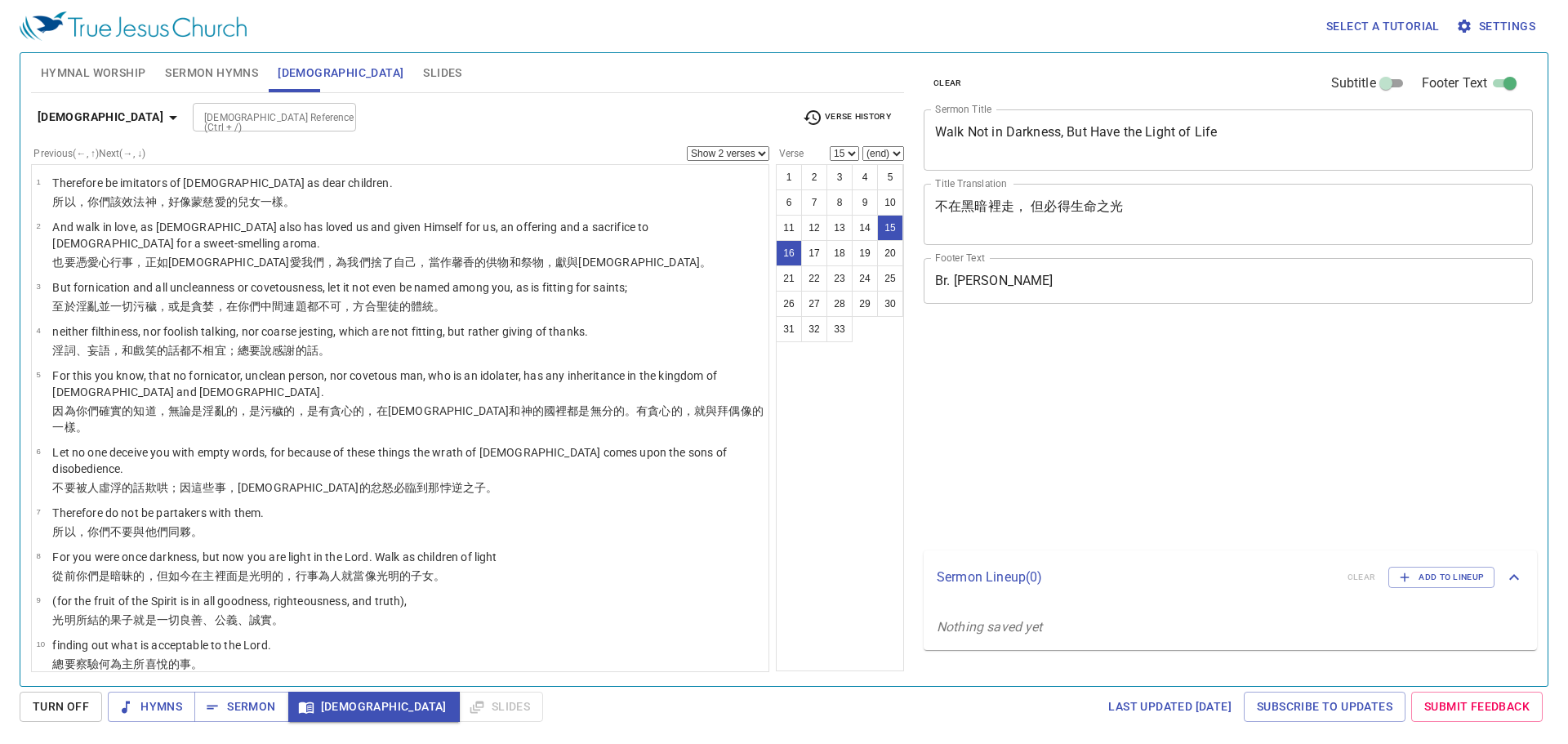
select select "2"
select select "15"
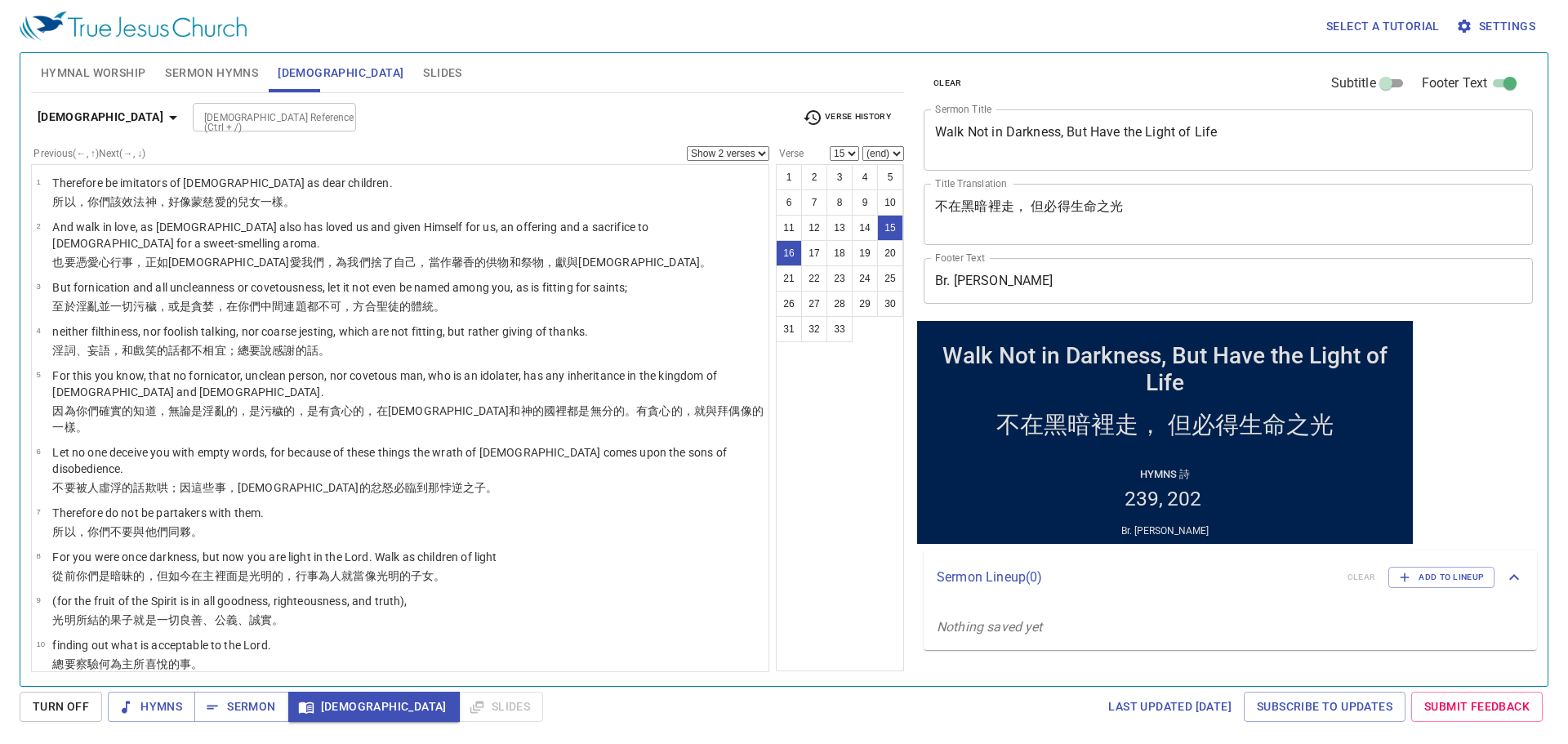
scroll to position [571, 0]
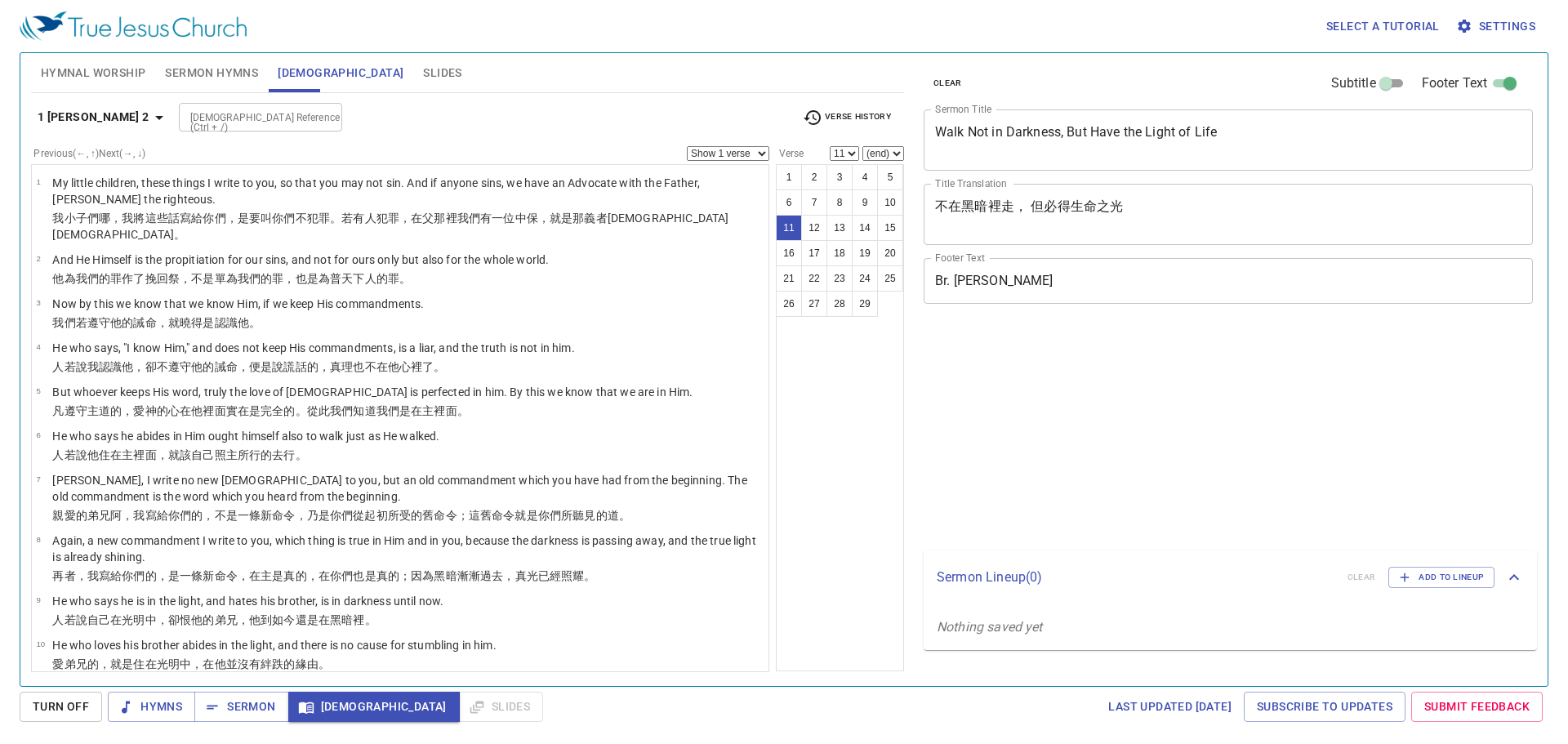
select select "11"
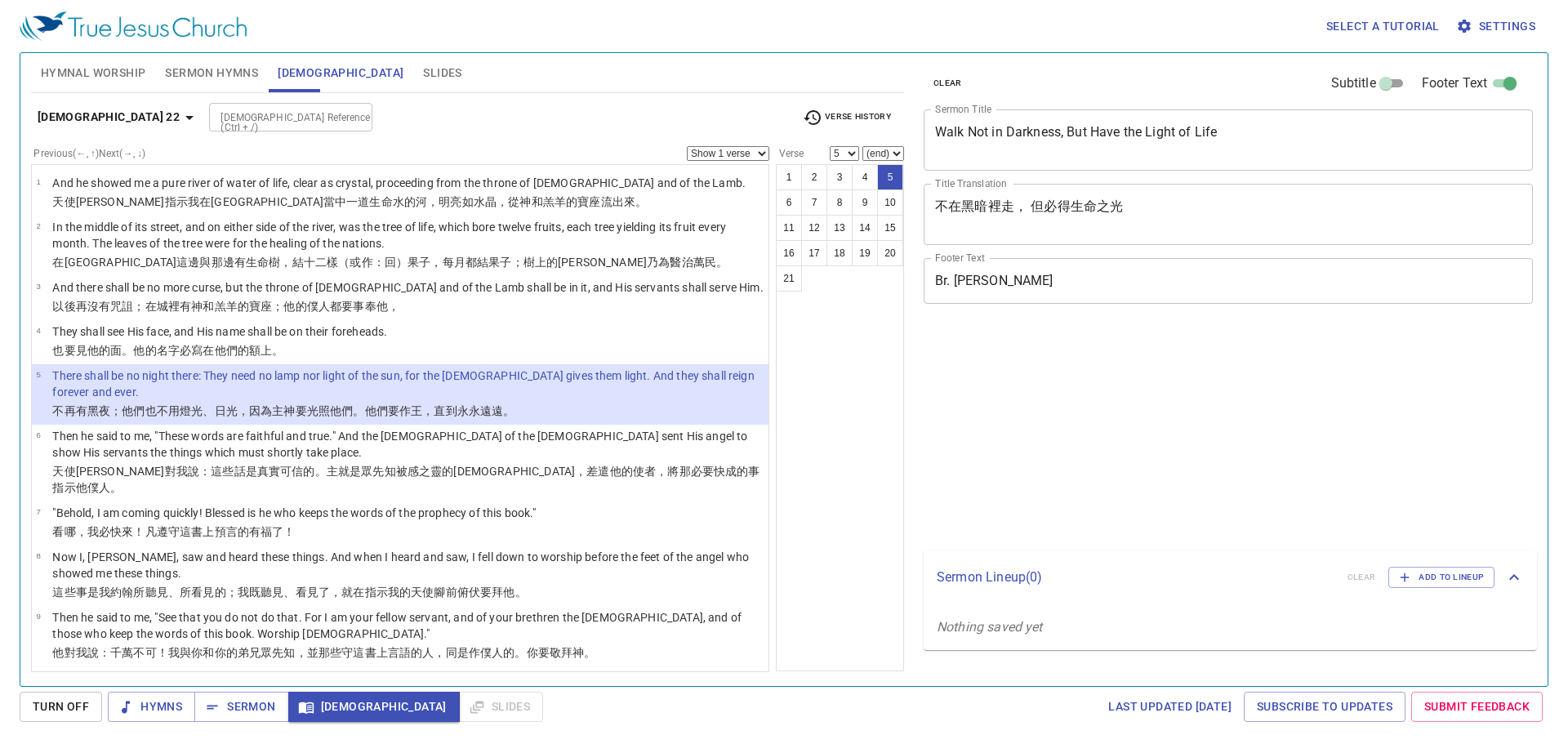
select select "5"
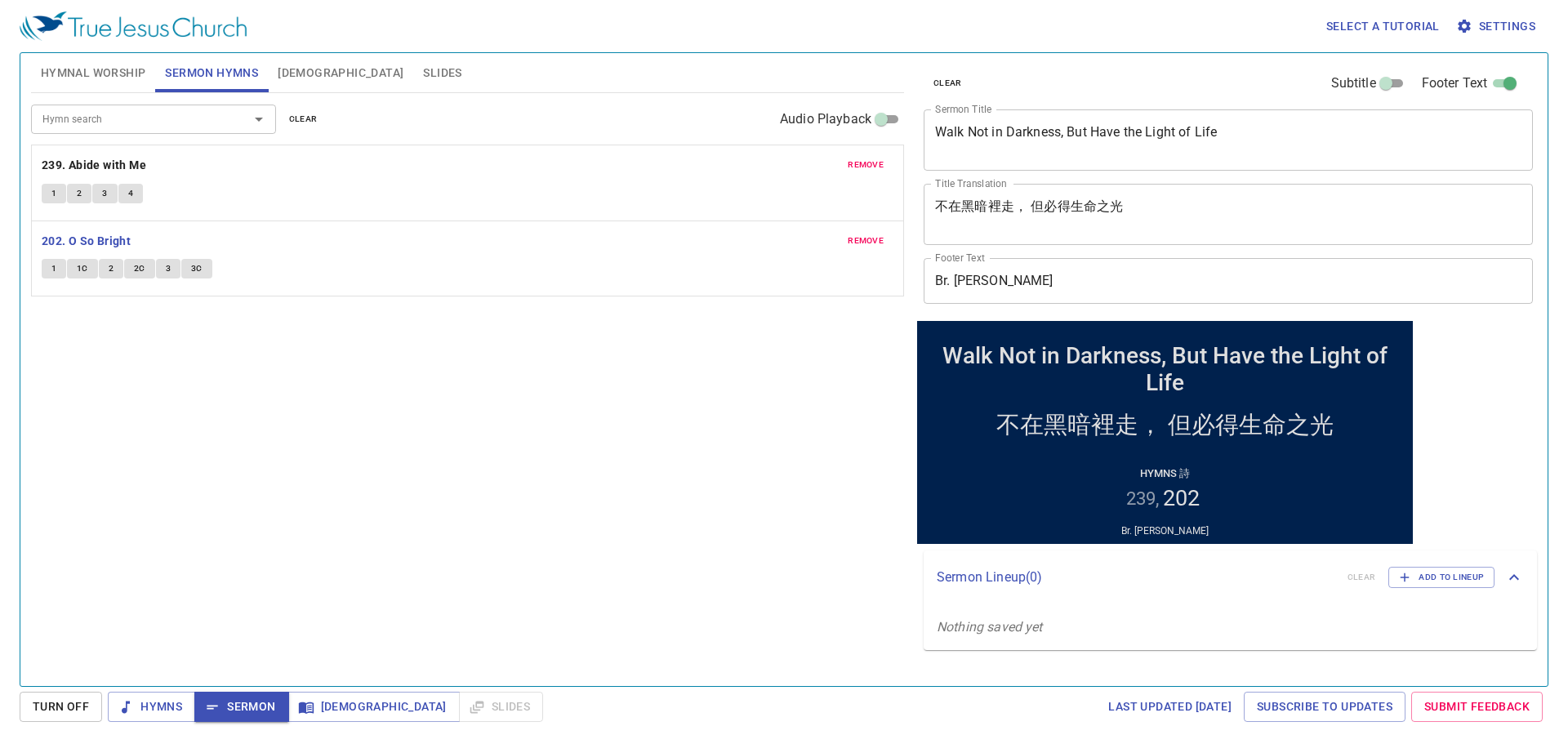
click at [60, 295] on div "remove 202. O So Bright 1 1C 2 2C 3 3C" at bounding box center [467, 259] width 871 height 75
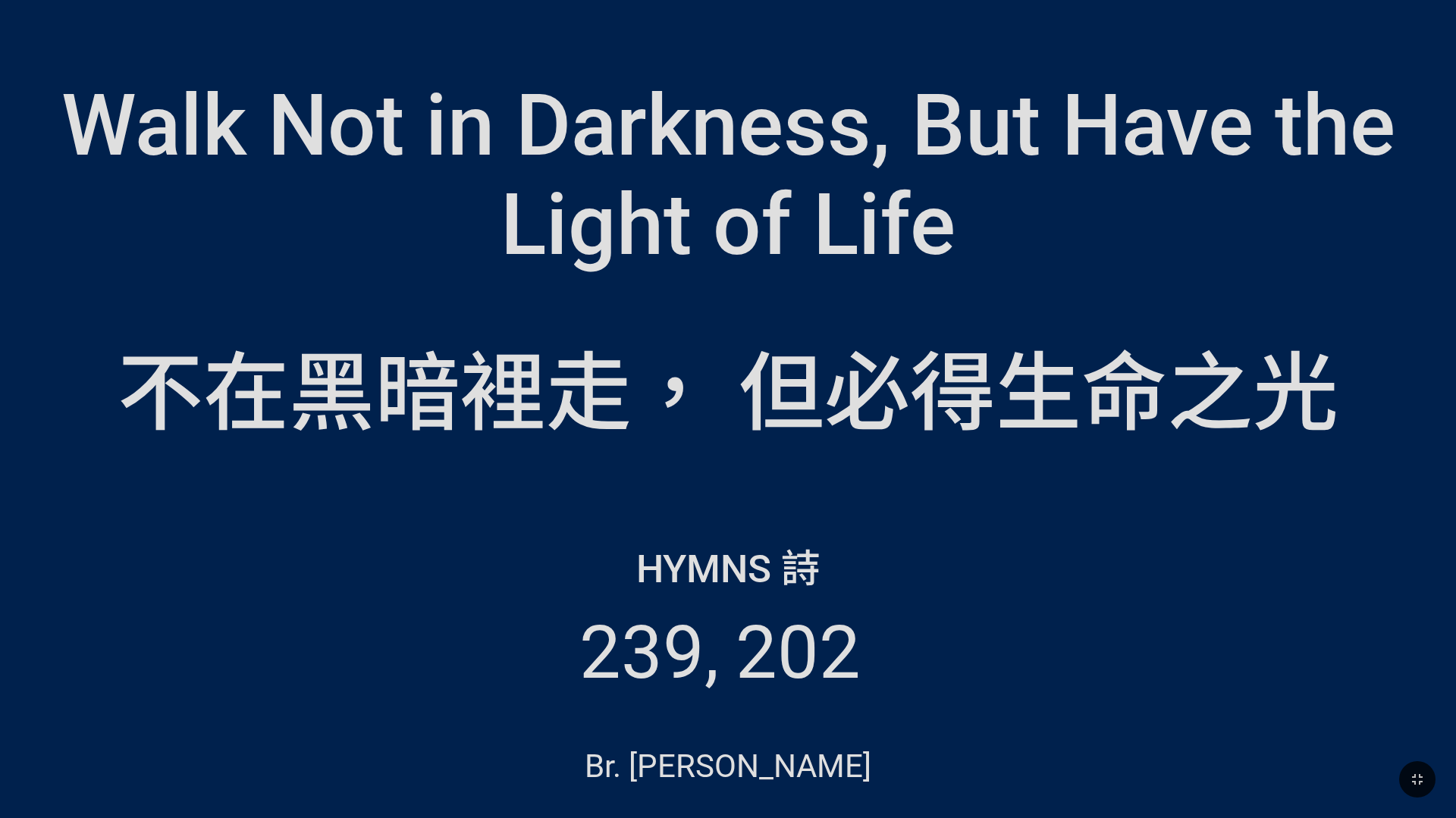
click at [571, 269] on div "Walk Not in Darkness, But Have the Light of Life" at bounding box center [728, 174] width 1391 height 198
